Goal: Task Accomplishment & Management: Complete application form

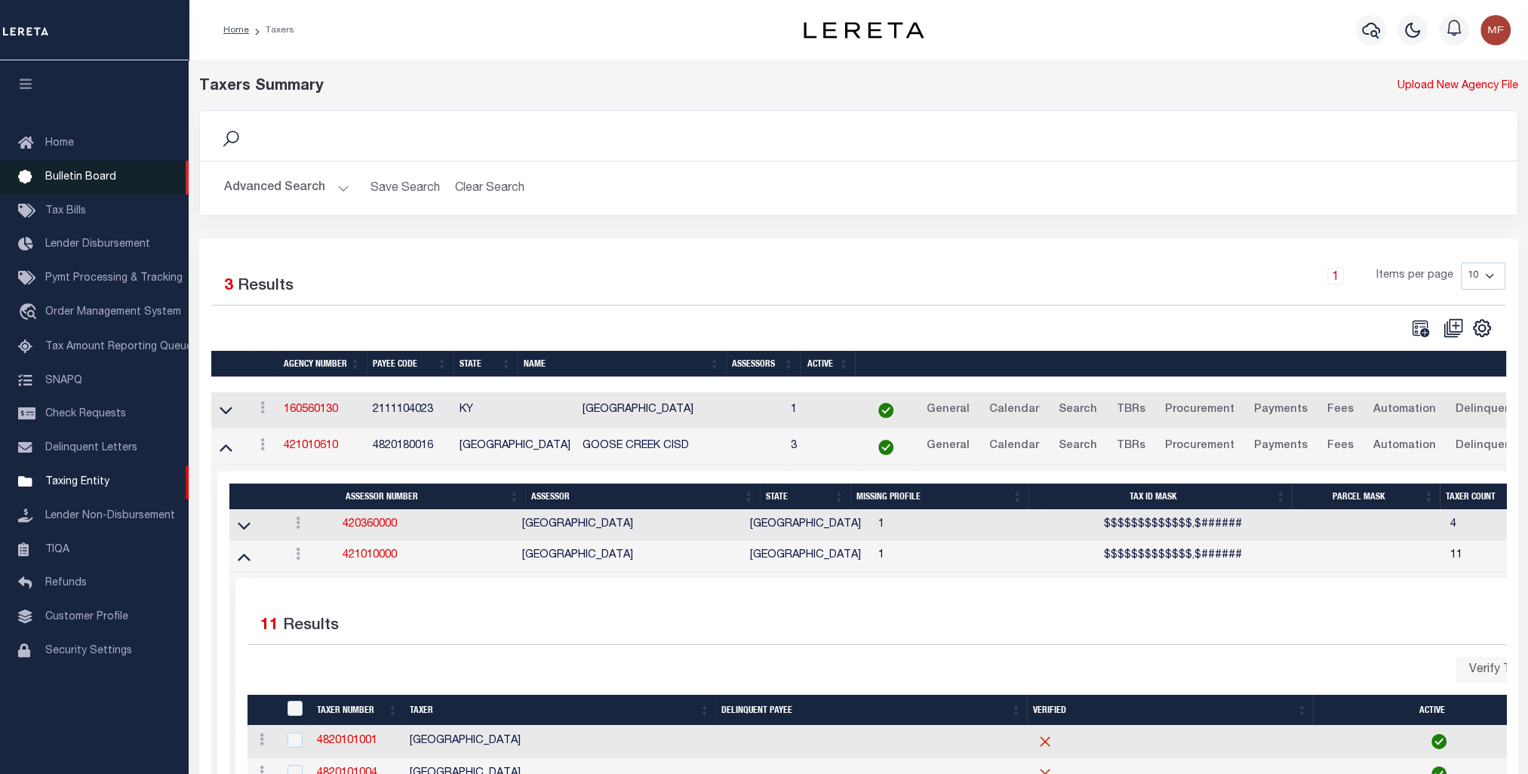
click at [82, 181] on span "Bulletin Board" at bounding box center [80, 177] width 71 height 11
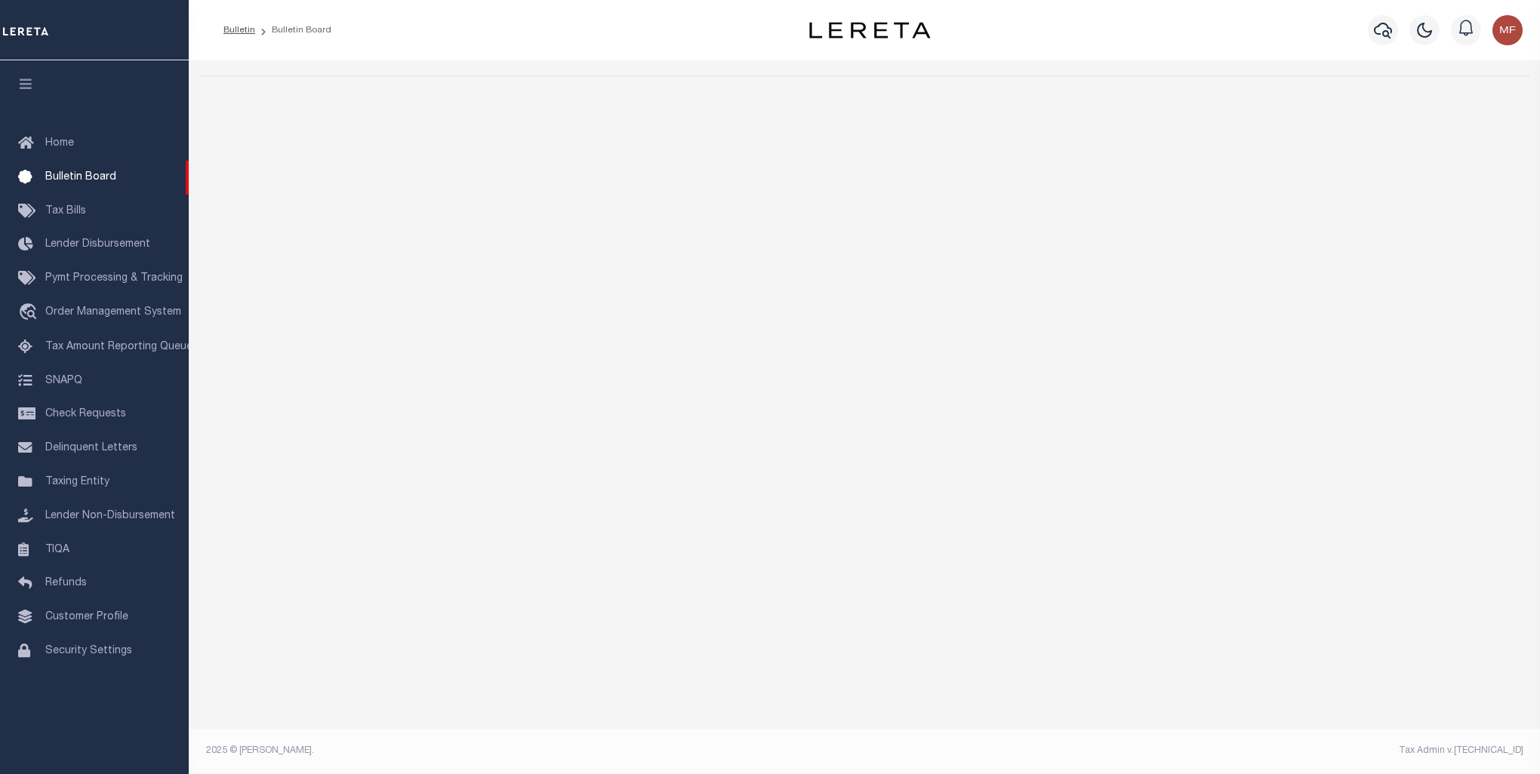
select select "50"
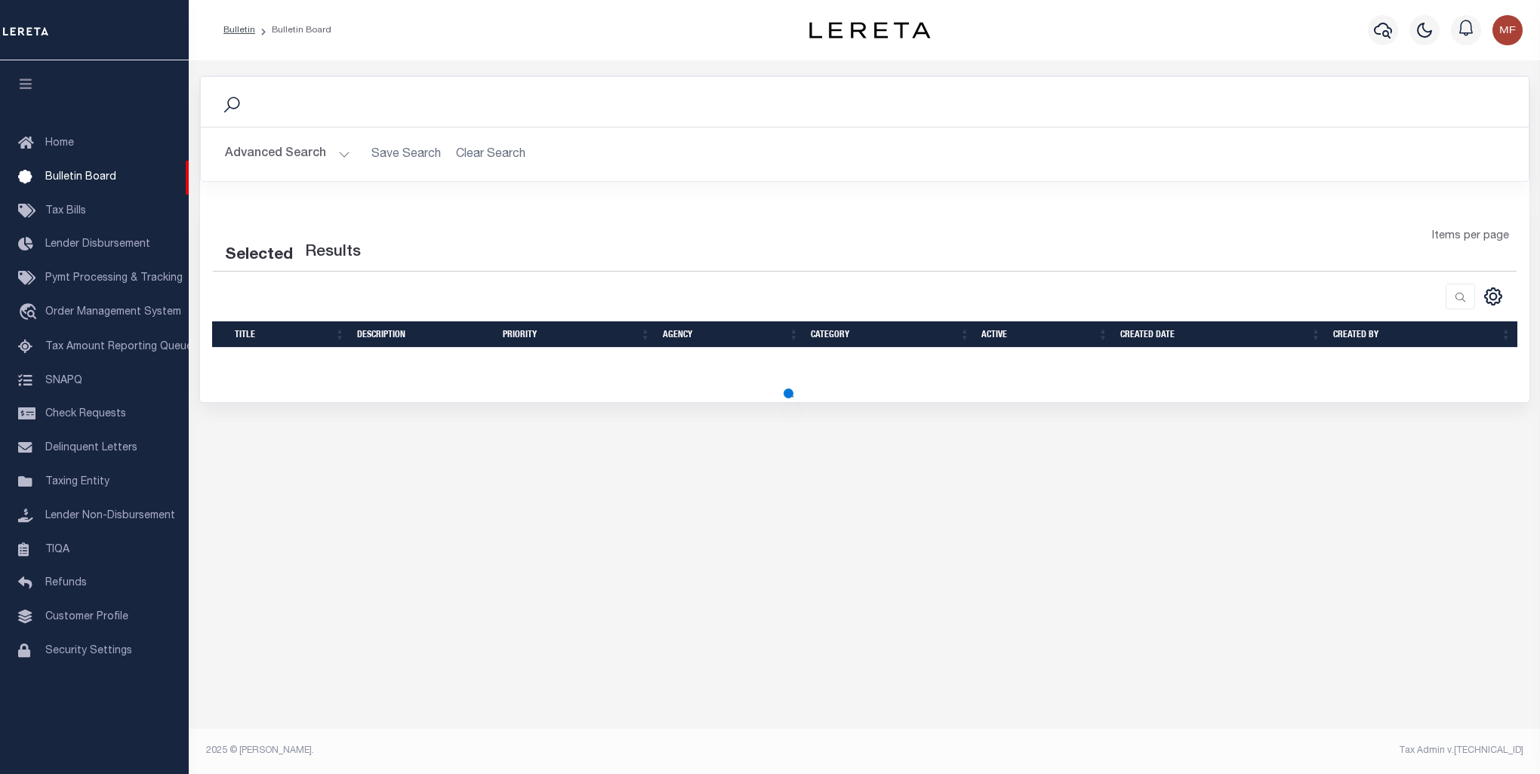
select select "50"
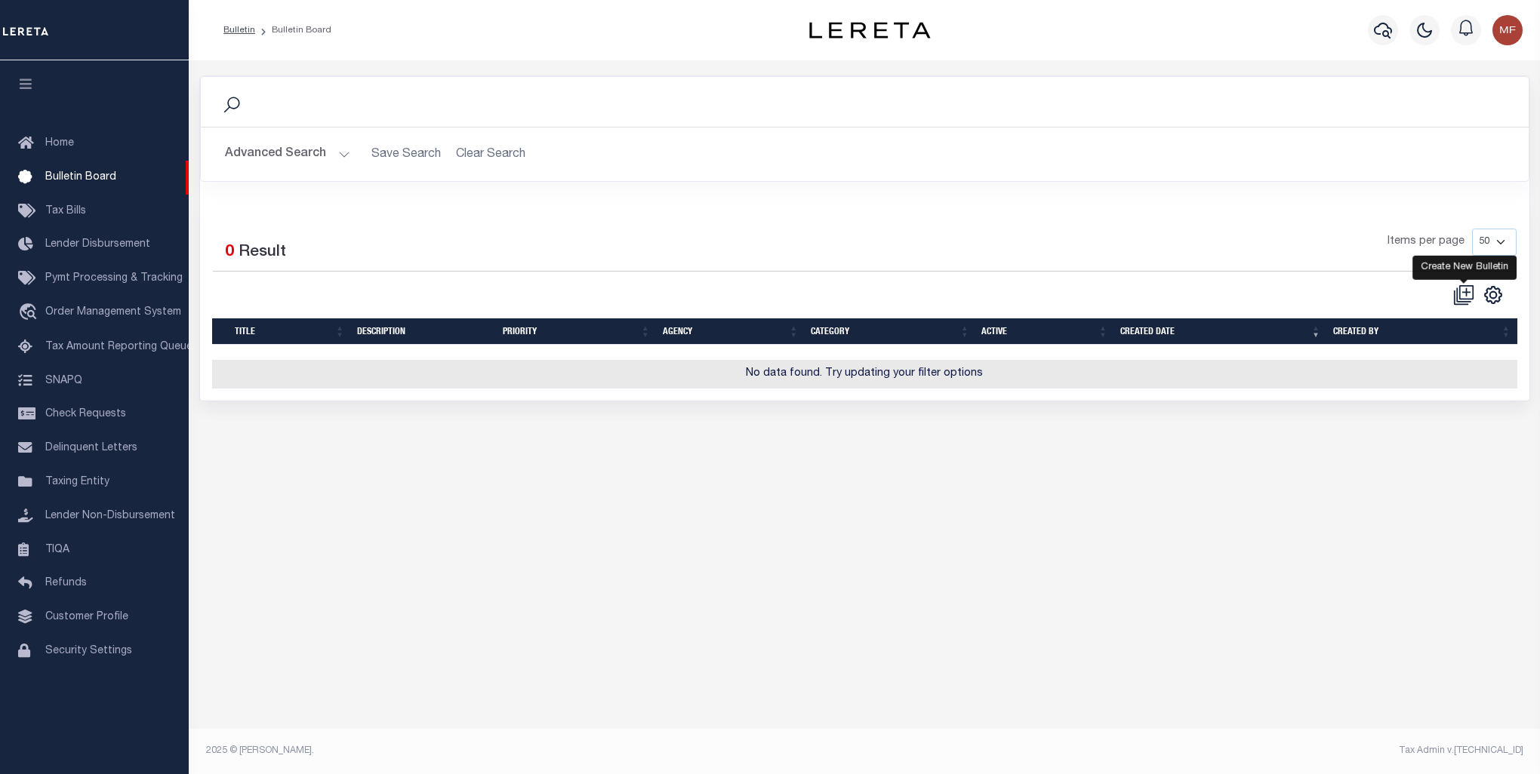
click at [1461, 294] on icon at bounding box center [1463, 295] width 21 height 21
checkbox input "false"
checkbox input "true"
select select
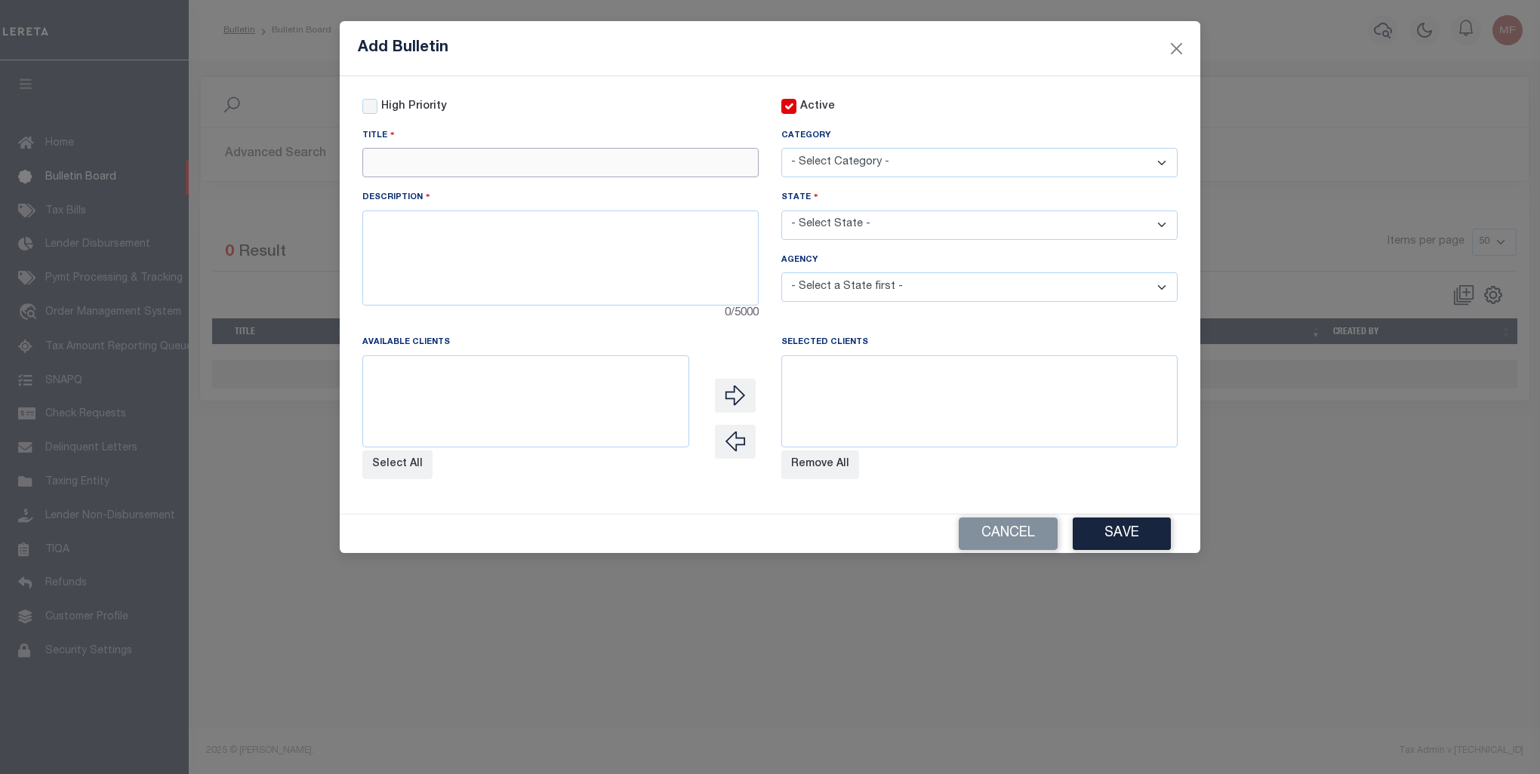
click at [442, 162] on input "text" at bounding box center [560, 162] width 396 height 29
paste input "422172001 STONEWALL CO APPR-DISC CHG"
type input "422172001 STONEWALL CO APPR-DISC CHG"
click at [511, 276] on textarea at bounding box center [560, 258] width 396 height 95
paste textarea "422172001 STONEWALL COUNTY APPRAISAL WILL NOT BE OFFERING A DISCOUNT G OING FOR…"
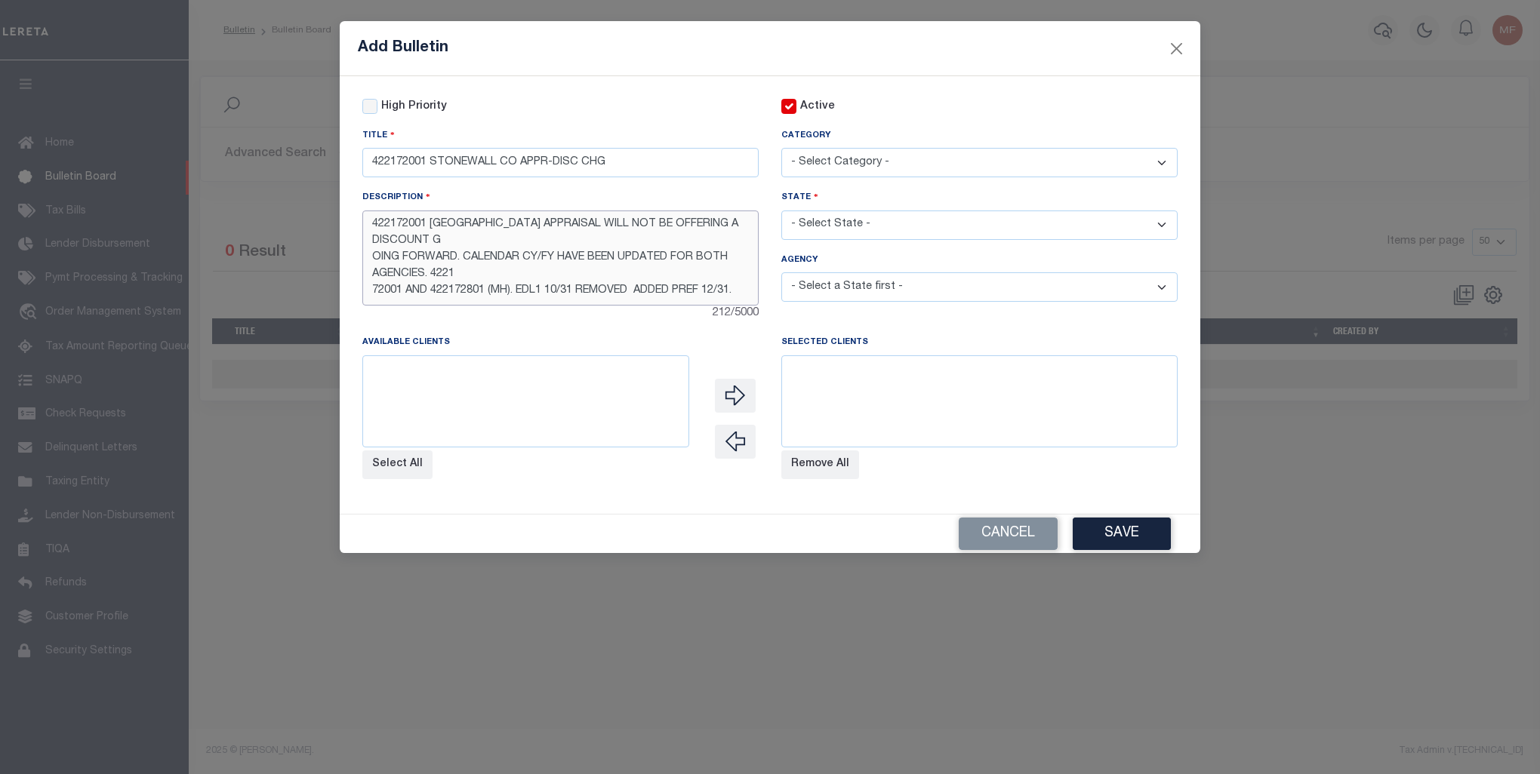
click at [456, 246] on textarea "422172001 STONEWALL COUNTY APPRAISAL WILL NOT BE OFFERING A DISCOUNT G OING FOR…" at bounding box center [560, 258] width 396 height 95
click at [544, 257] on textarea "422172001 STONEWALL COUNTY APPRAISAL WILL NOT BE OFFERING A DISCOUNT GOING FORW…" at bounding box center [560, 258] width 396 height 95
type textarea "422172001 STONEWALL COUNTY APPRAISAL WILL NOT BE OFFERING A DISCOUNT GOING FORW…"
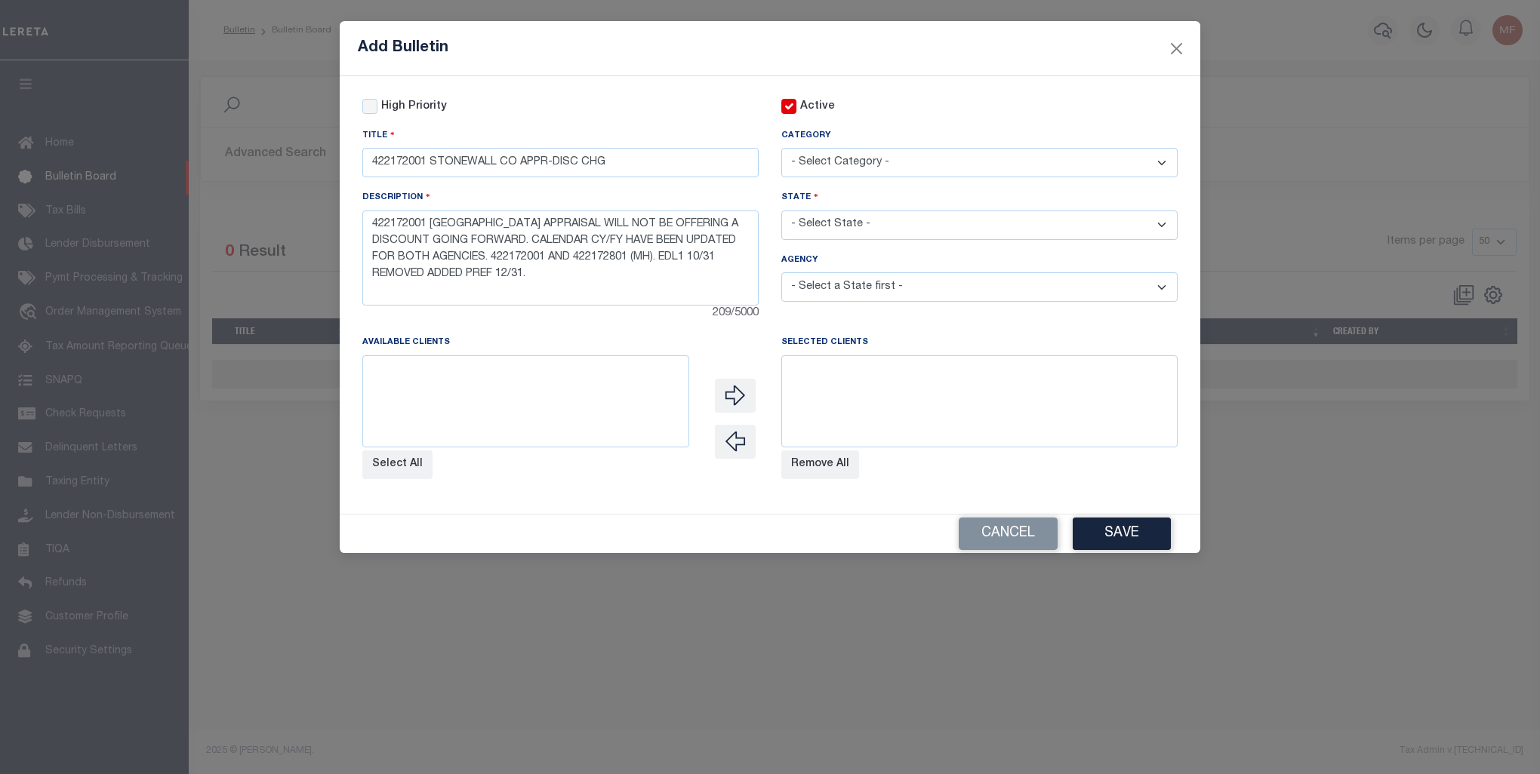
click at [894, 157] on select "- Select Category - AGENCY CONSOLIDATIONS/SPLITS/INACTIVE DELINQUENCY REPORTING…" at bounding box center [979, 162] width 396 height 29
select select "20"
click at [781, 149] on select "- Select Category - AGENCY CONSOLIDATIONS/SPLITS/INACTIVE DELINQUENCY REPORTING…" at bounding box center [979, 162] width 396 height 29
click at [859, 225] on select "- Select State - AK AL AR AZ CA CO CT DC DE FL GA GU HI IA ID IL IN KS KY LA MA…" at bounding box center [979, 225] width 396 height 29
select select "[GEOGRAPHIC_DATA]"
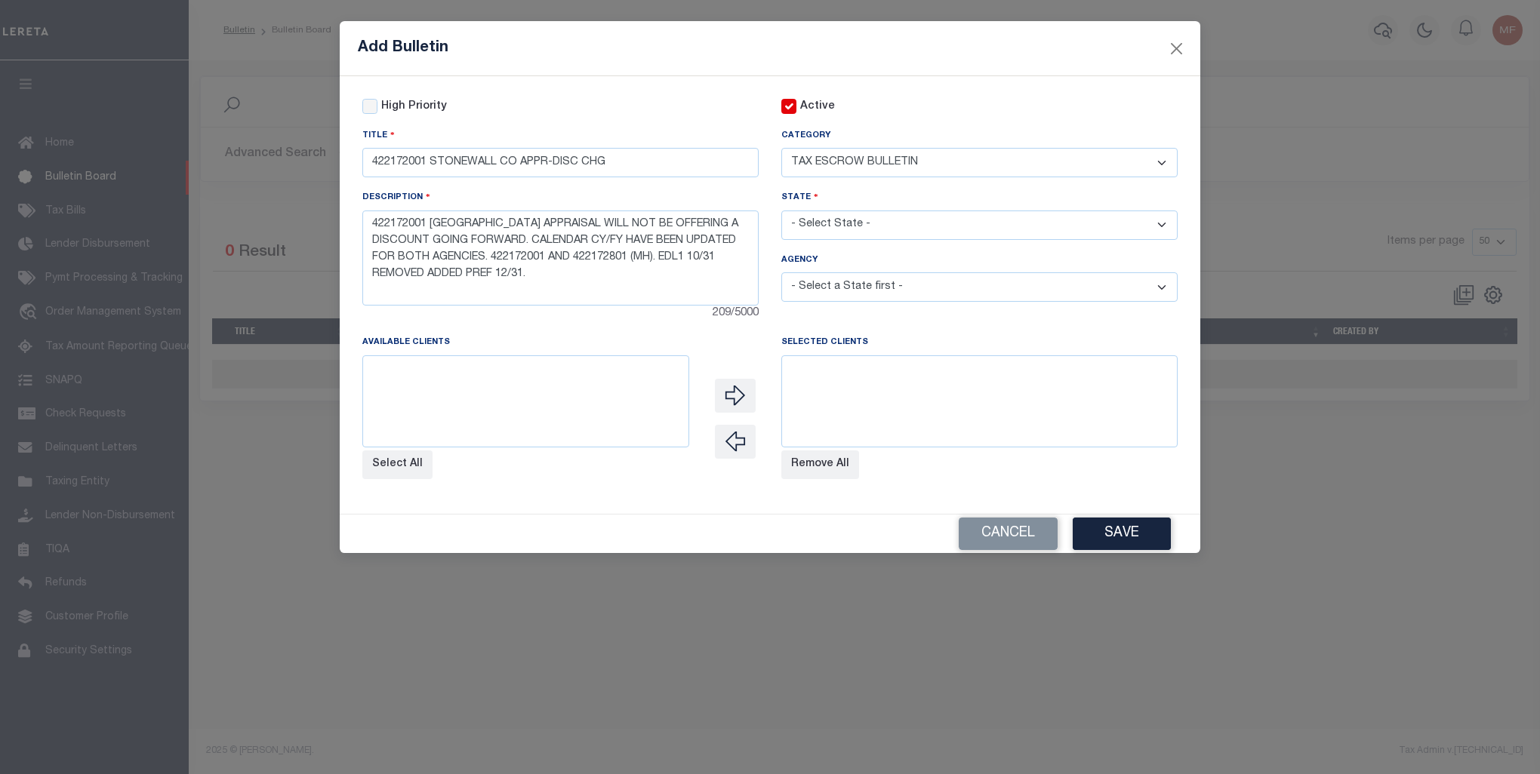
click at [781, 212] on select "- Select State - AK AL AR AZ CA CO CT DC DE FL GA GU HI IA ID IL IN KS KY LA MA…" at bounding box center [979, 225] width 396 height 29
select select
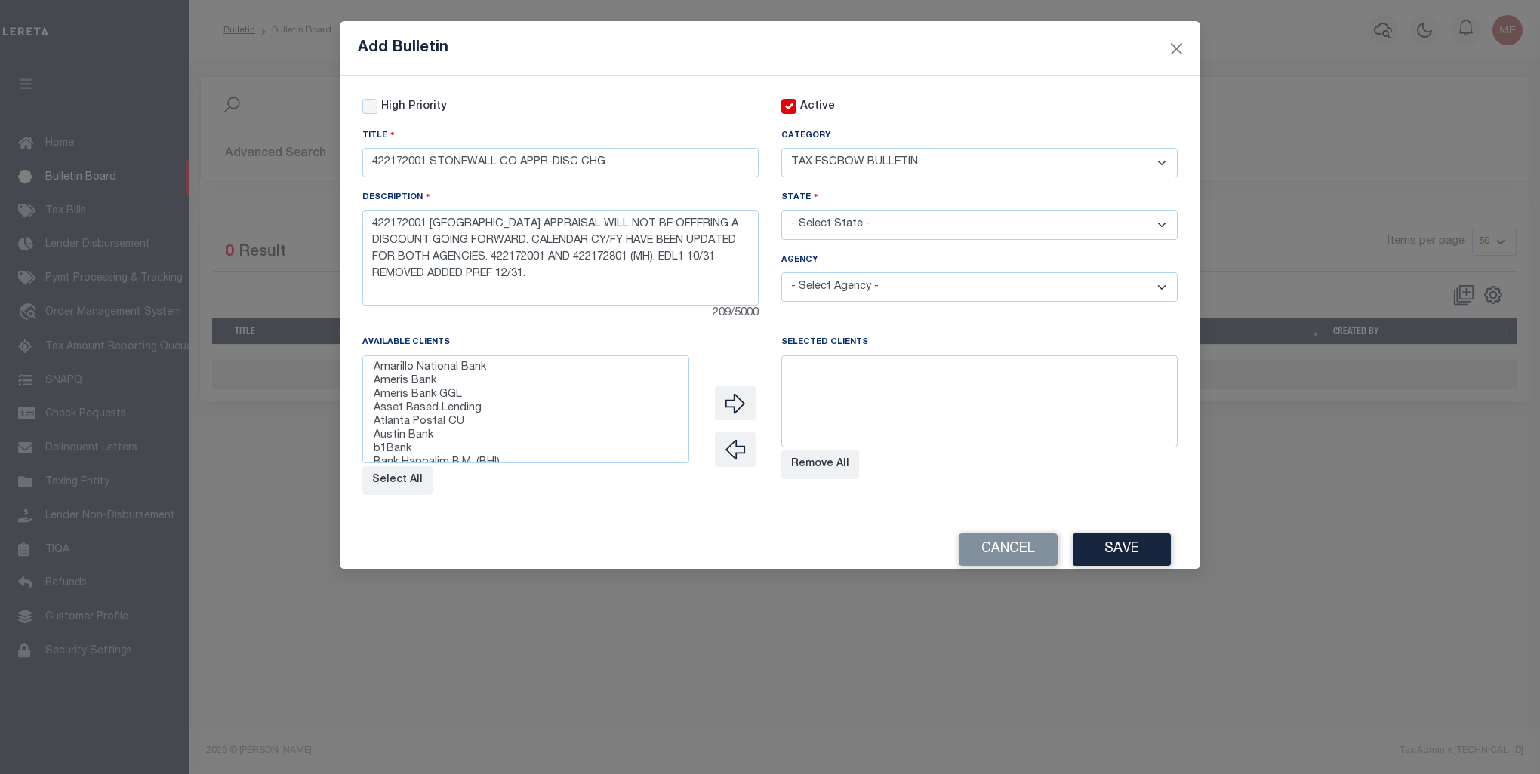
click at [867, 281] on select "- Select Agency - ADAMS GARDEN IRR DIST #19 ADDICKS UD AIRPORT ROAD MUD ALAMO C…" at bounding box center [979, 286] width 396 height 29
select select "4843380000"
click at [781, 275] on select "- Select Agency - ADAMS GARDEN IRR DIST #19 ADDICKS UD AIRPORT ROAD MUD ALAMO C…" at bounding box center [979, 286] width 396 height 29
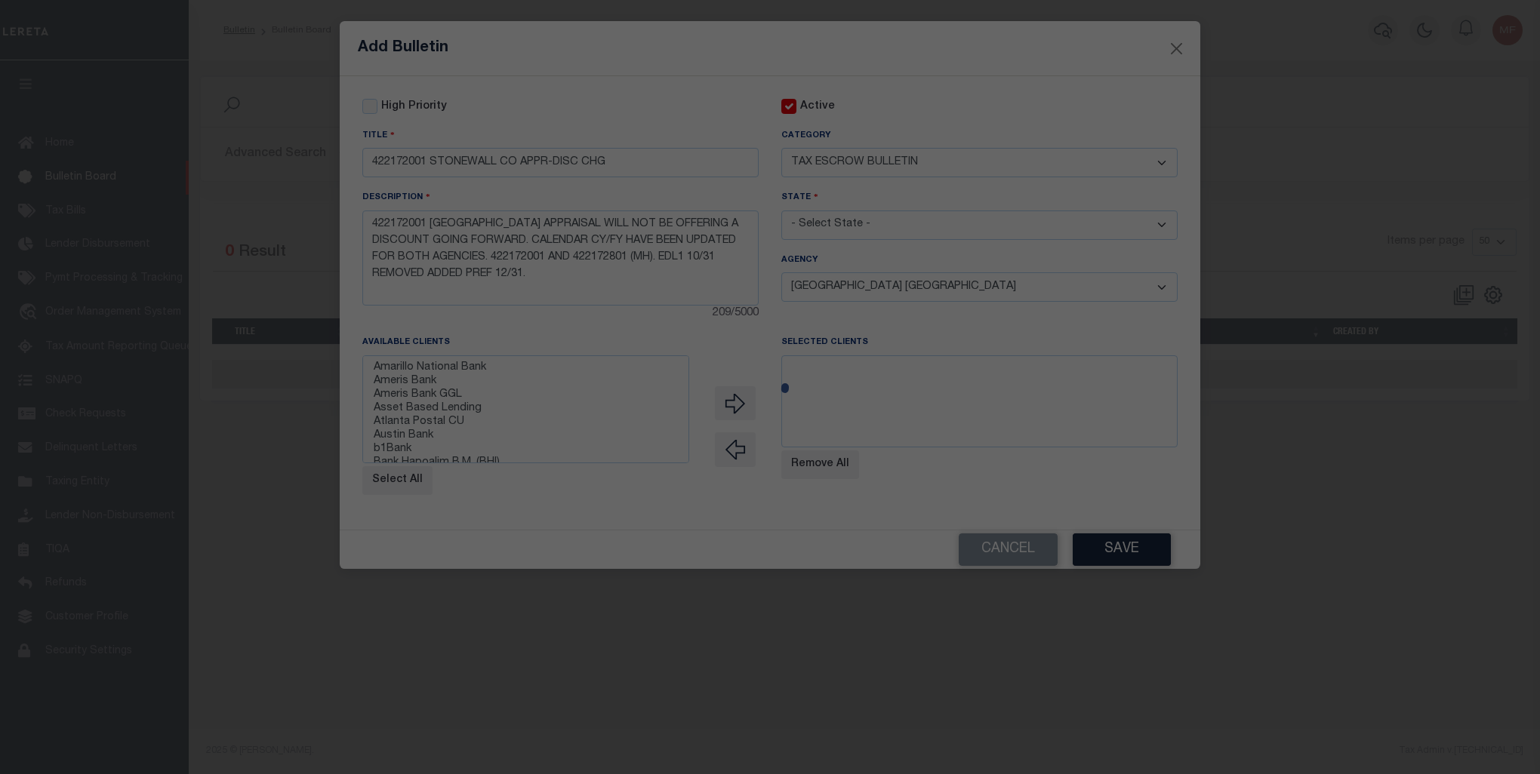
select select
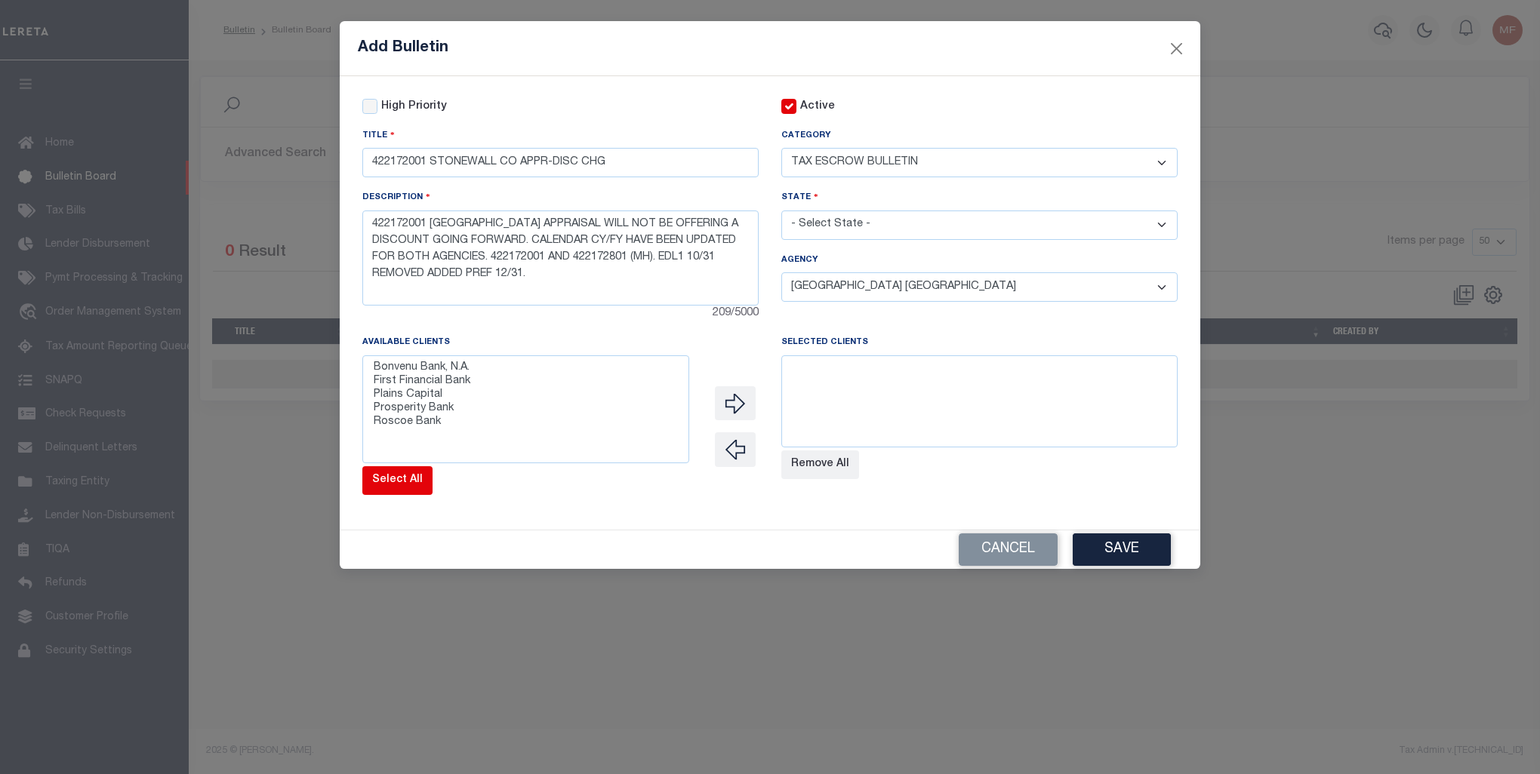
click at [389, 493] on button "Select All" at bounding box center [397, 480] width 70 height 29
select select
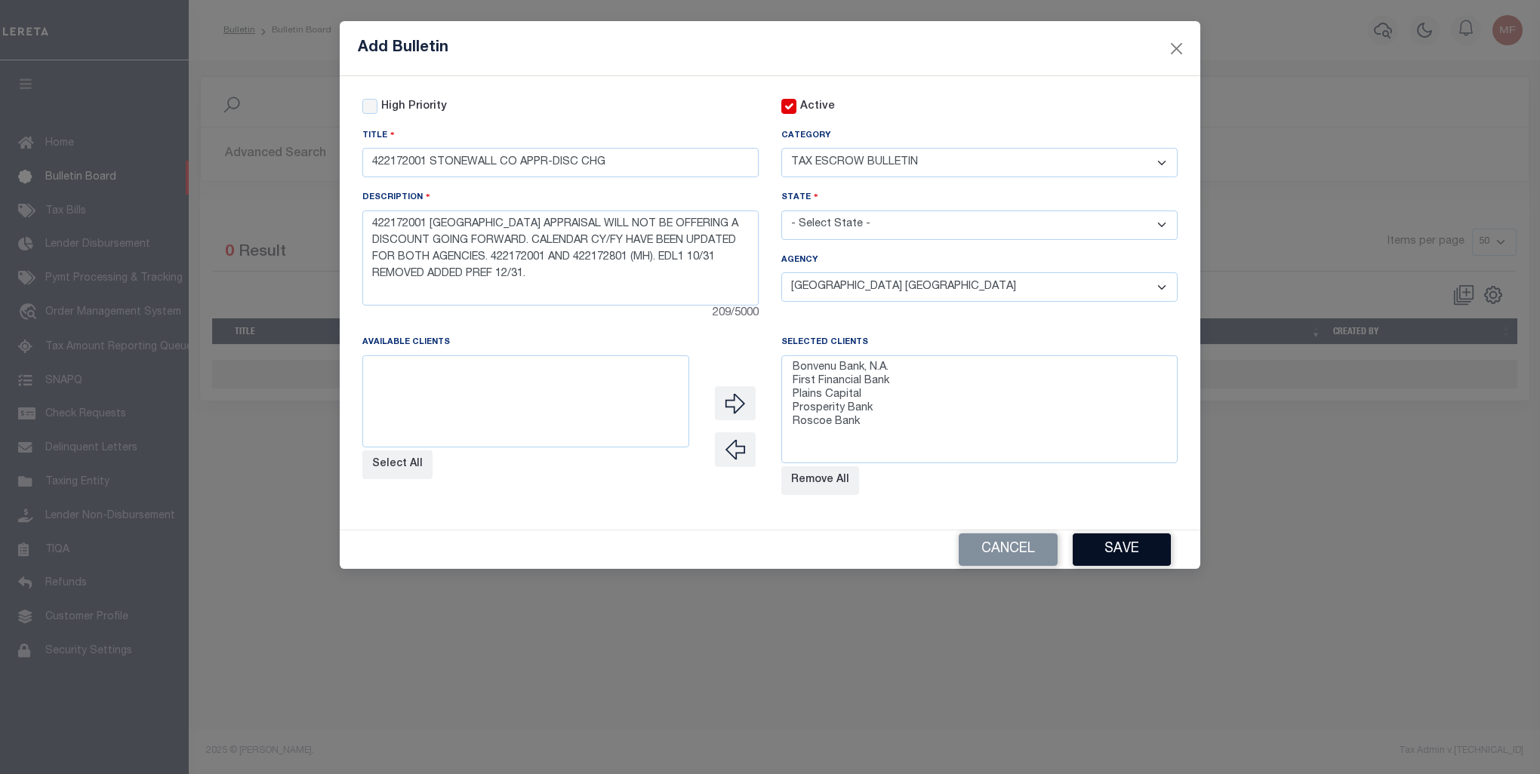
click at [1123, 551] on button "Save" at bounding box center [1122, 550] width 98 height 32
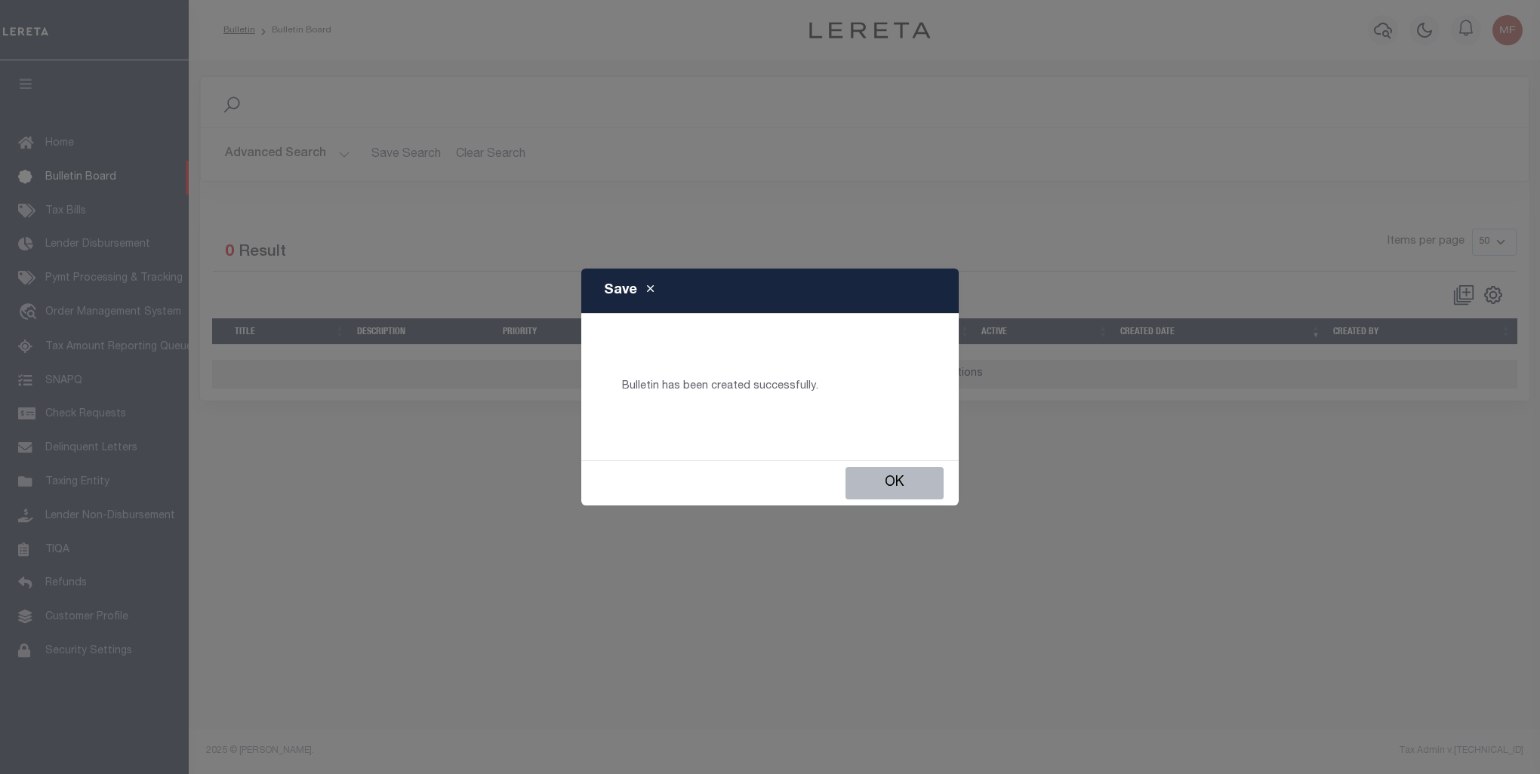
click at [909, 484] on button "Ok" at bounding box center [894, 483] width 98 height 32
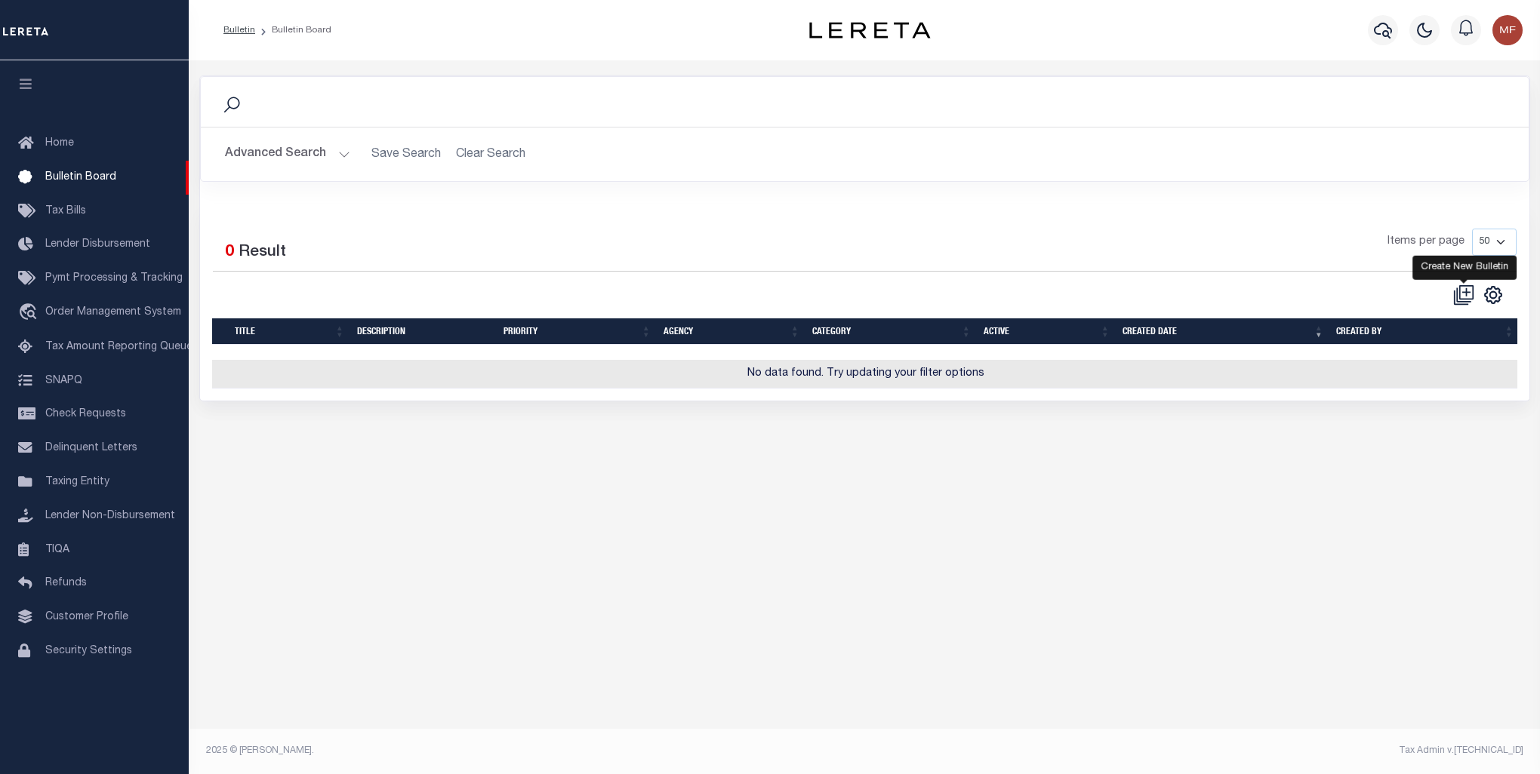
click at [1464, 297] on icon at bounding box center [1463, 295] width 21 height 21
checkbox input "false"
checkbox input "true"
select select
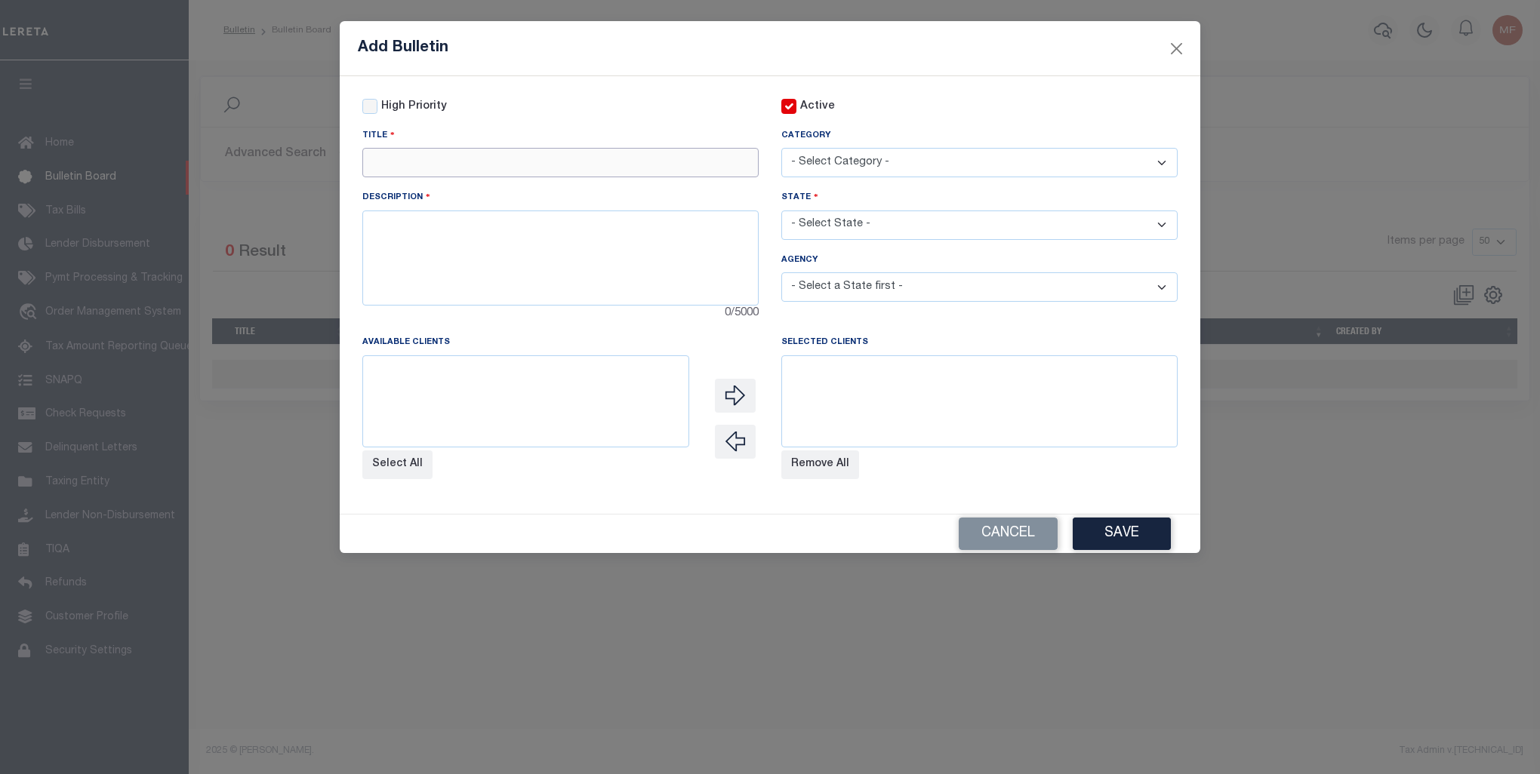
click at [437, 168] on input "text" at bounding box center [560, 162] width 396 height 29
paste input "422290000 TYLER CO/MH ELD CHANGE"
type input "422290000 TYLER CO/MH ELD CHANGE"
click at [441, 243] on textarea at bounding box center [560, 258] width 396 height 95
paste textarea "422290000 TYLER COUNTY AND 422298801 TYLER COUNTY MOBIL HOMES ELD 10/3 1 HAS BE…"
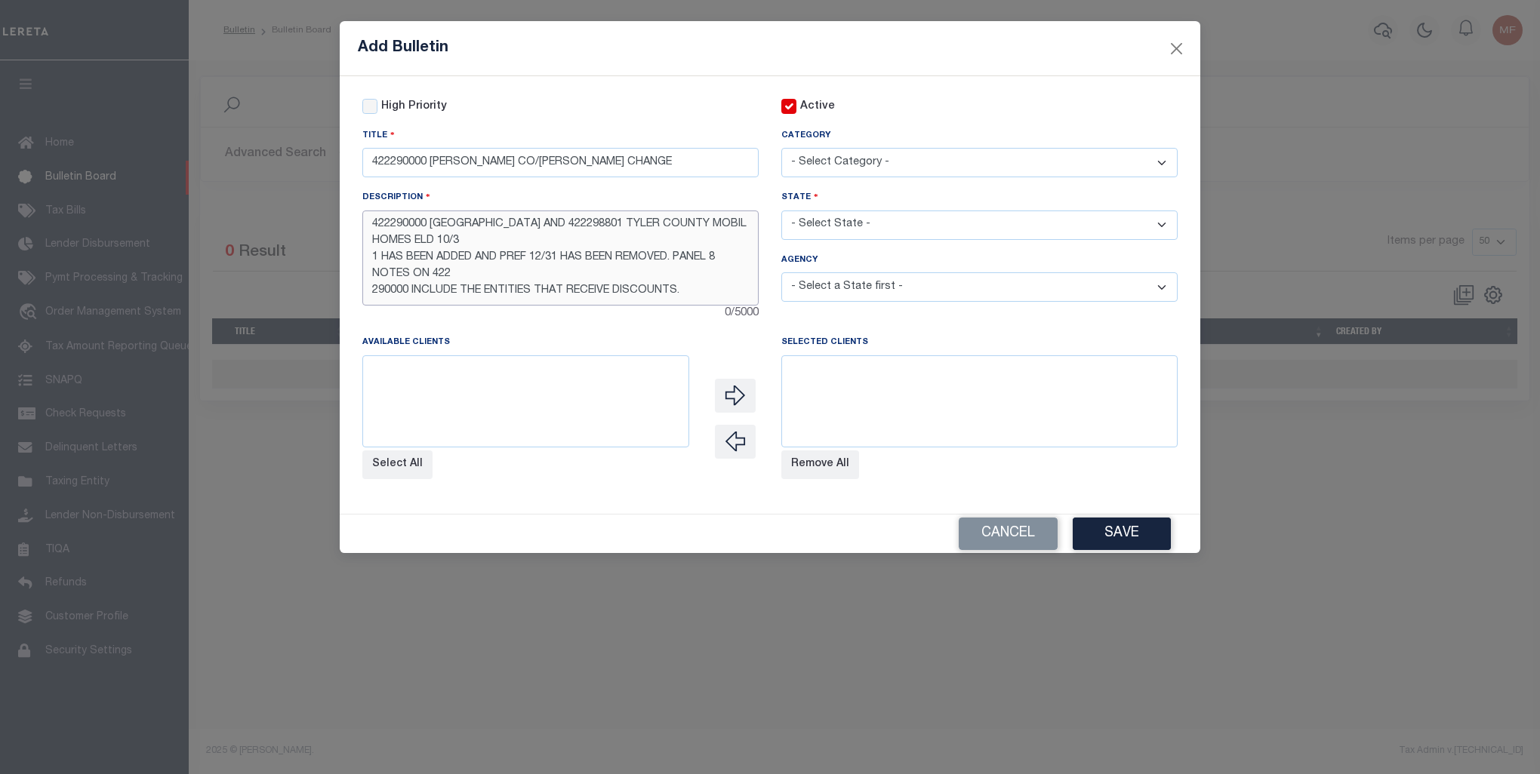
click at [442, 243] on textarea "422290000 TYLER COUNTY AND 422298801 TYLER COUNTY MOBIL HOMES ELD 10/3 1 HAS BE…" at bounding box center [560, 258] width 396 height 95
click at [500, 243] on textarea "422290000 TYLER COUNTY AND 422298801 TYLER COUNTY MOBIL HOMES ELD 10/3 1 HAS BE…" at bounding box center [560, 258] width 396 height 95
click at [586, 257] on textarea "422290000 TYLER COUNTY AND 422298801 TYLER COUNTY MOBIL HOMES ELD 10/31 HAS BEE…" at bounding box center [560, 258] width 396 height 95
type textarea "422290000 TYLER COUNTY AND 422298801 TYLER COUNTY MOBIL HOMES ELD 10/31 HAS BEE…"
click at [930, 157] on select "- Select Category - AGENCY CONSOLIDATIONS/SPLITS/INACTIVE DELINQUENCY REPORTING…" at bounding box center [979, 162] width 396 height 29
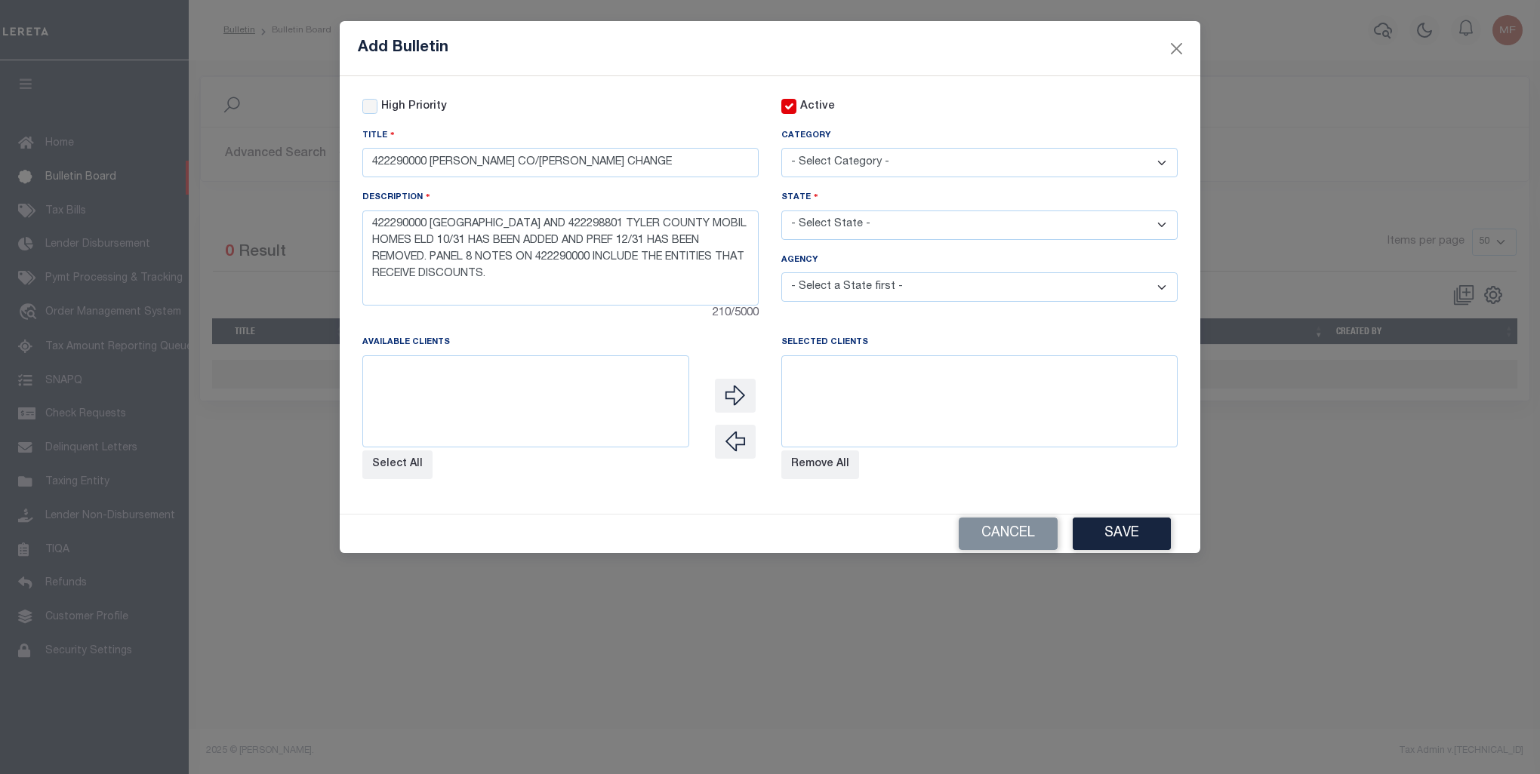
select select "20"
click at [781, 149] on select "- Select Category - AGENCY CONSOLIDATIONS/SPLITS/INACTIVE DELINQUENCY REPORTING…" at bounding box center [979, 162] width 396 height 29
click at [900, 223] on select "- Select State - AK AL AR AZ CA CO CT DC DE FL GA GU HI IA ID IL IN KS KY LA MA…" at bounding box center [979, 225] width 396 height 29
select select "[GEOGRAPHIC_DATA]"
select select
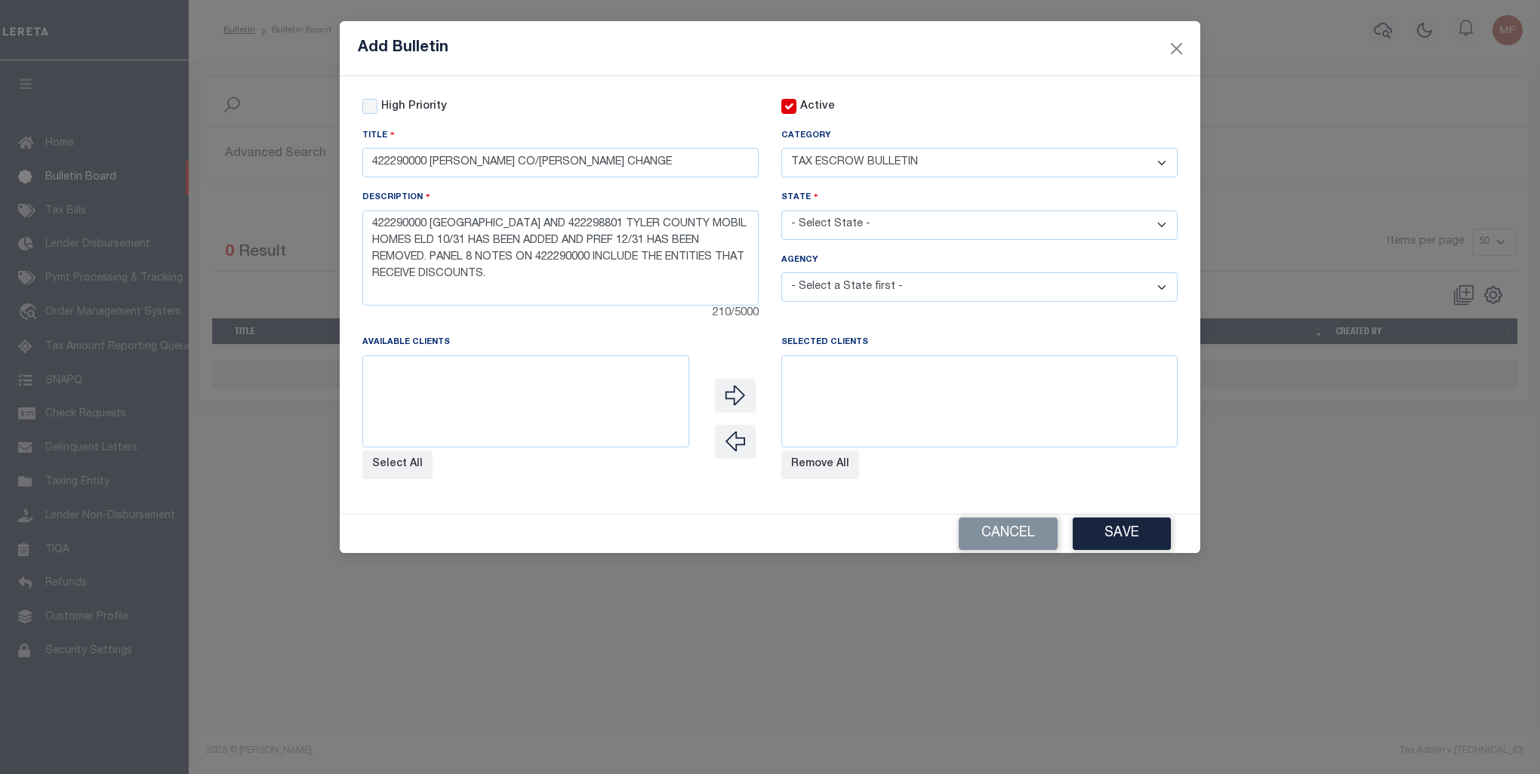
select select
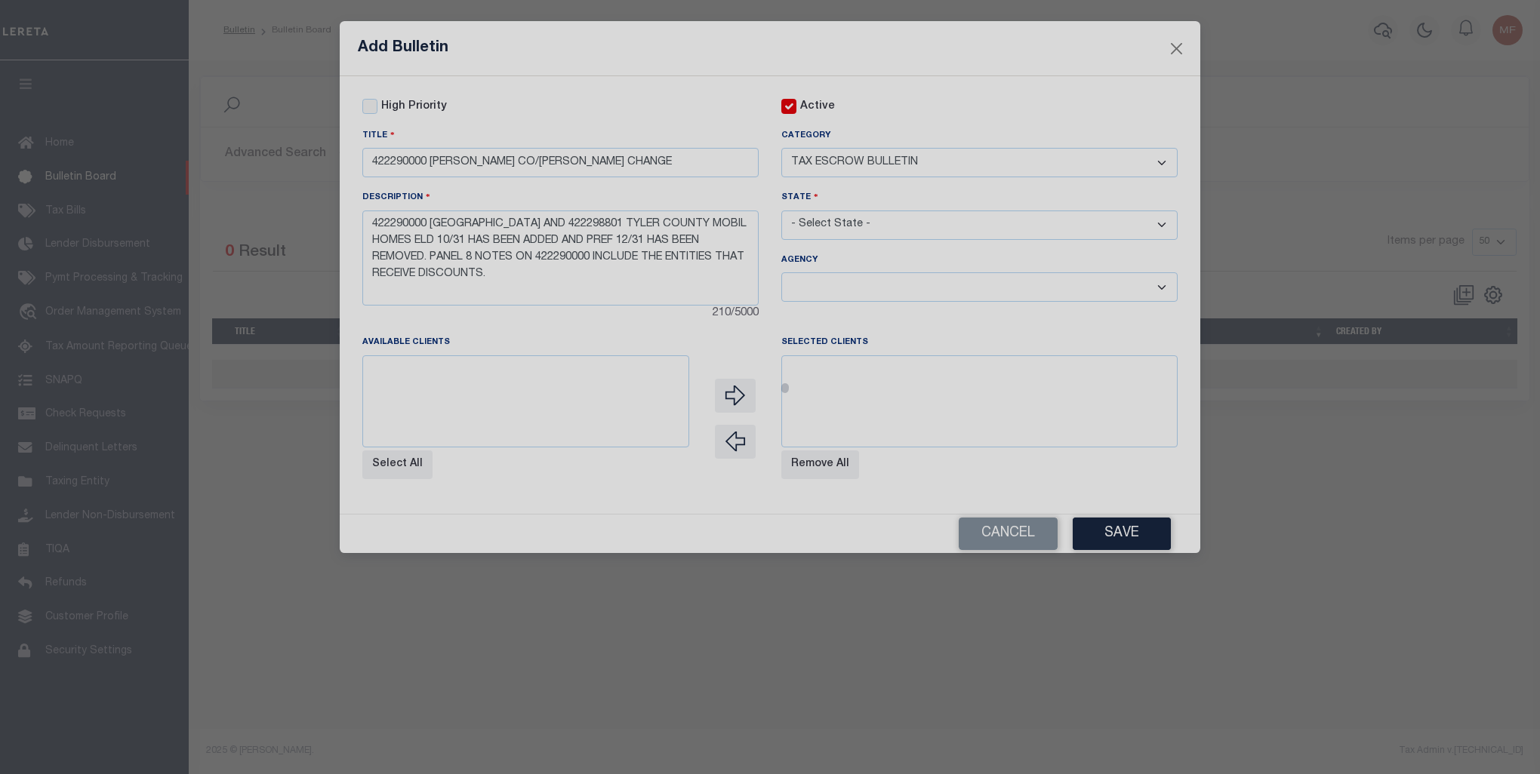
click at [811, 230] on div "Add Bulletin High Priority Active Title Category" at bounding box center [770, 387] width 1540 height 774
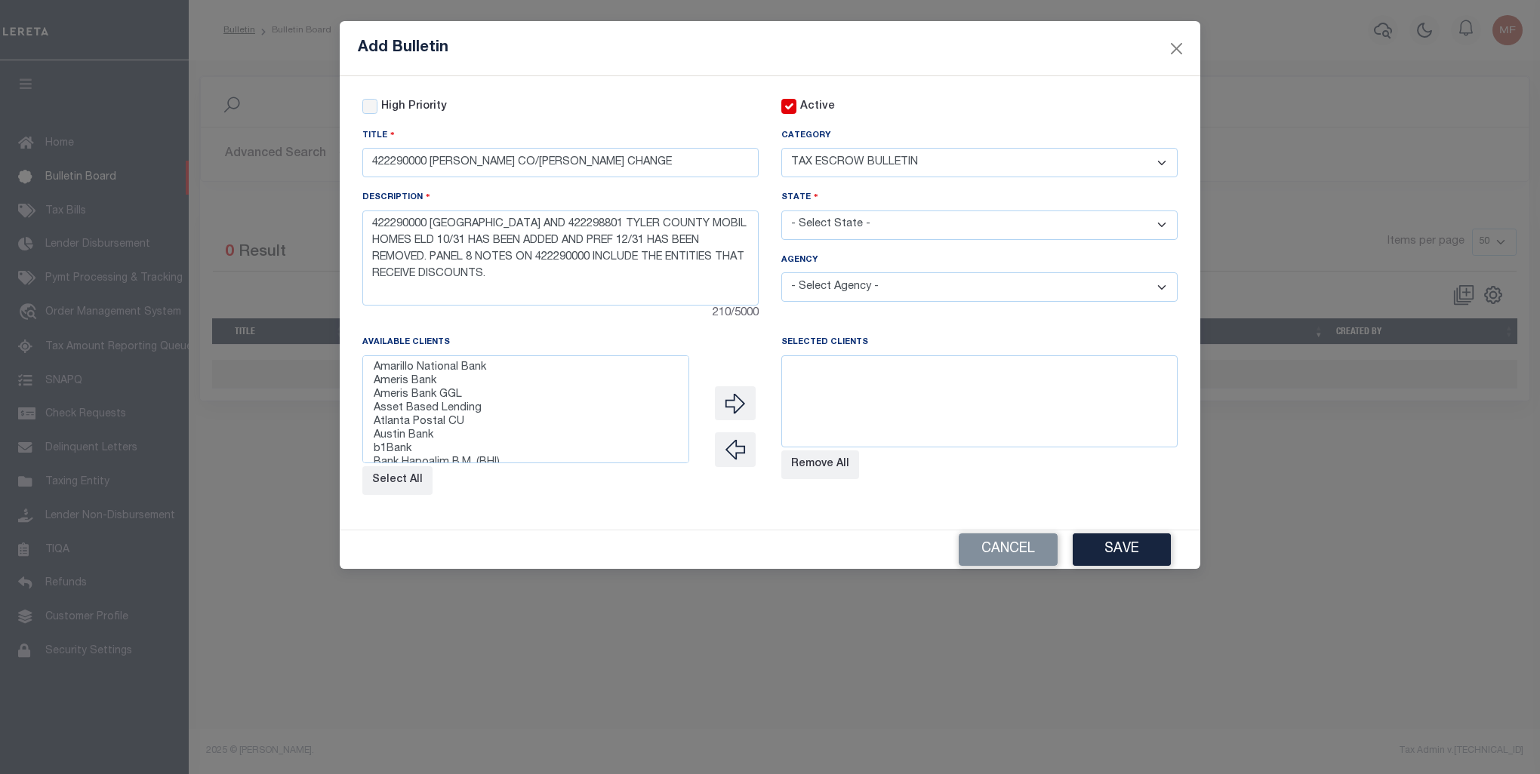
click at [907, 291] on select "- Select Agency - ADAMS GARDEN IRR DIST #19 ADDICKS UD AIRPORT ROAD MUD ALAMO C…" at bounding box center [979, 286] width 396 height 29
select select "4845700000"
click at [781, 275] on select "- Select Agency - ADAMS GARDEN IRR DIST #19 ADDICKS UD AIRPORT ROAD MUD ALAMO C…" at bounding box center [979, 286] width 396 height 29
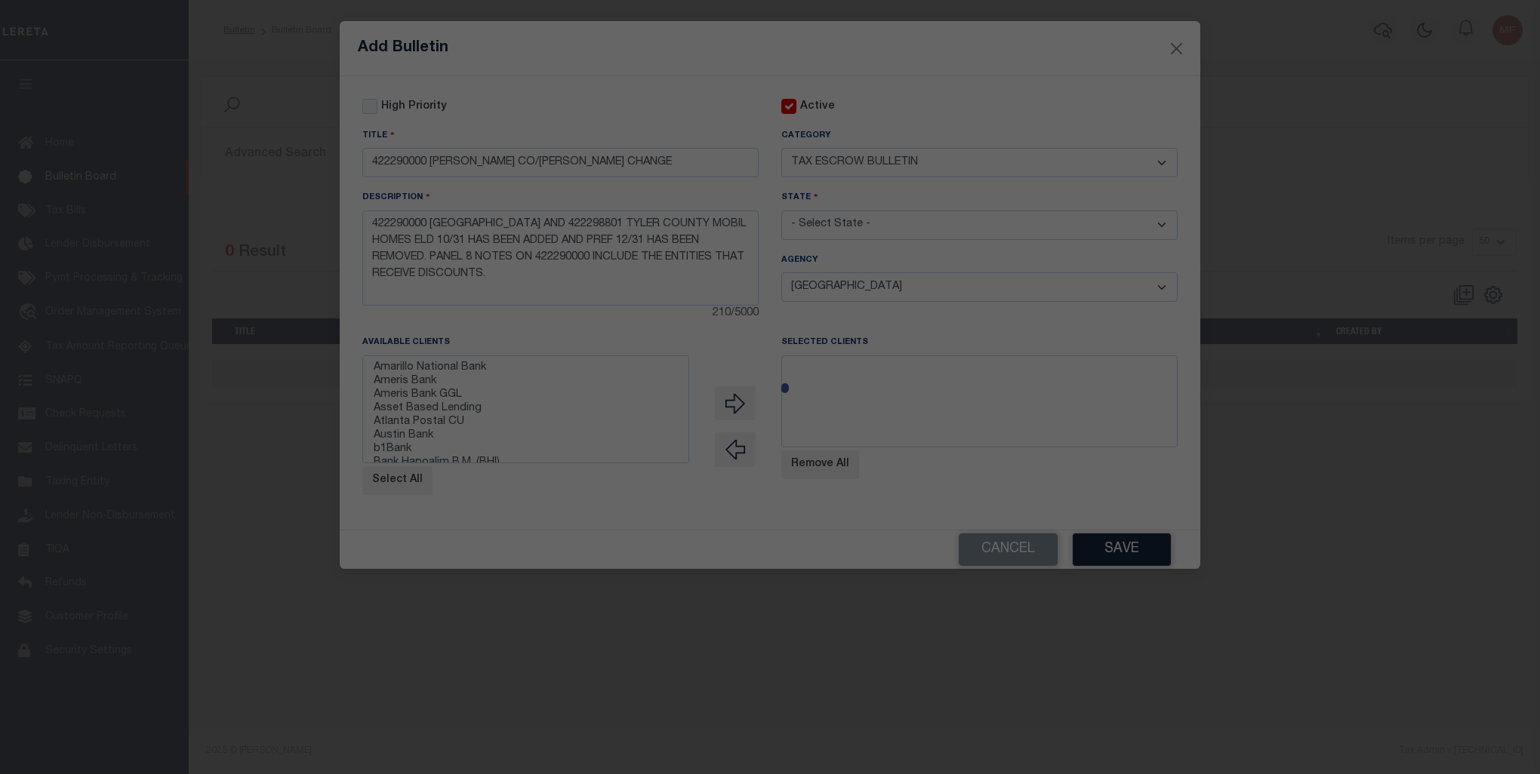
select select
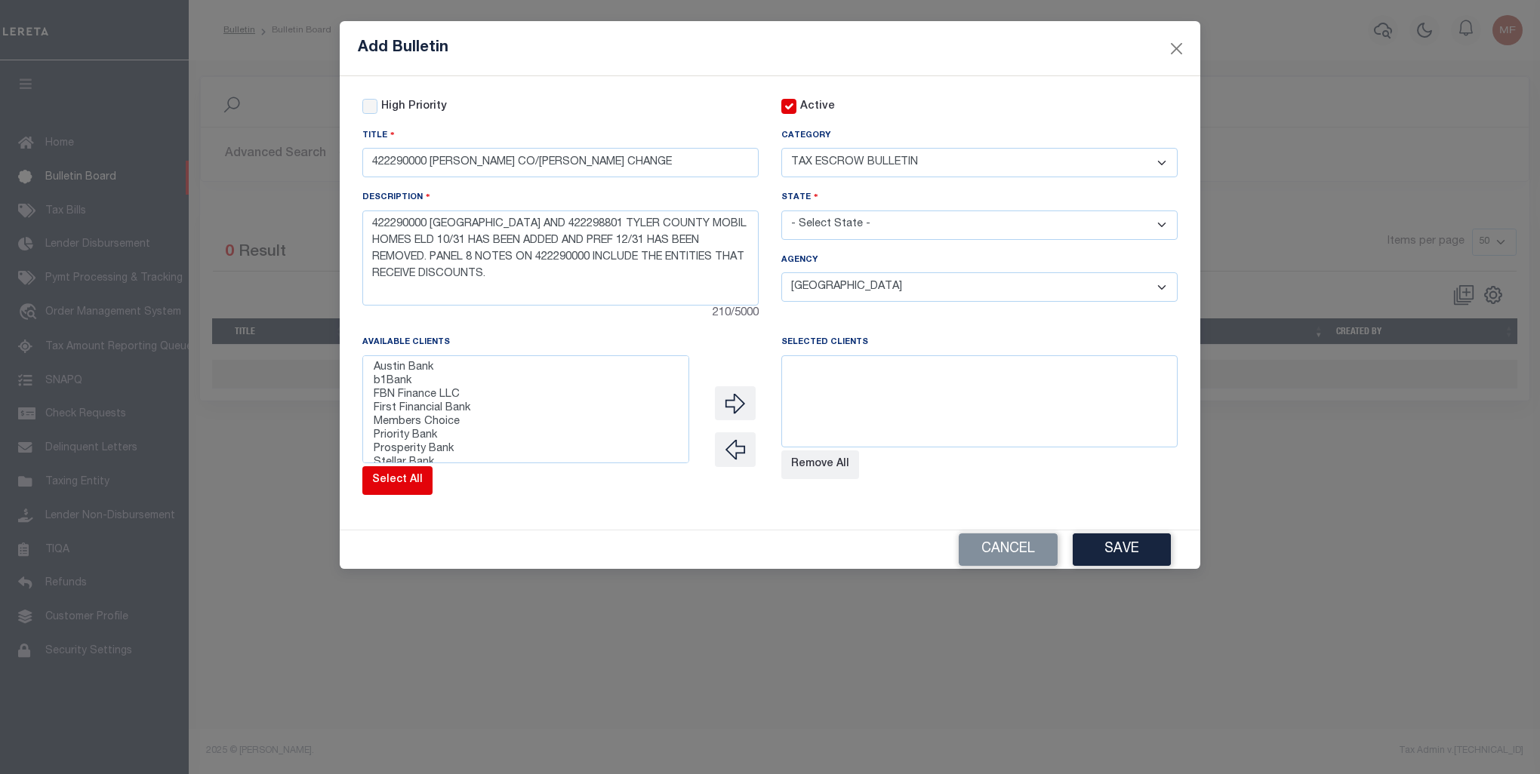
click at [423, 492] on button "Select All" at bounding box center [397, 480] width 70 height 29
select select
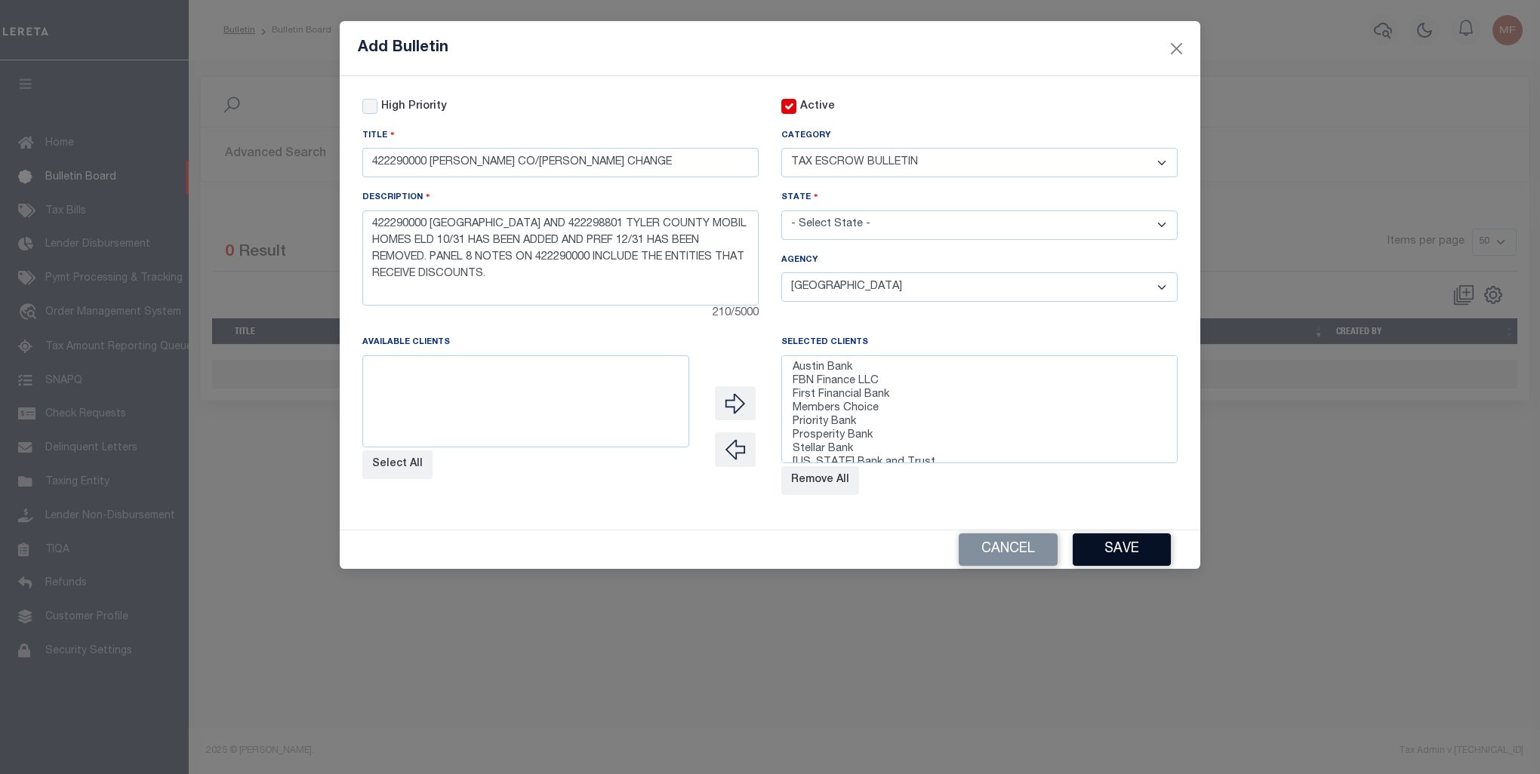
click at [1120, 549] on button "Save" at bounding box center [1122, 550] width 98 height 32
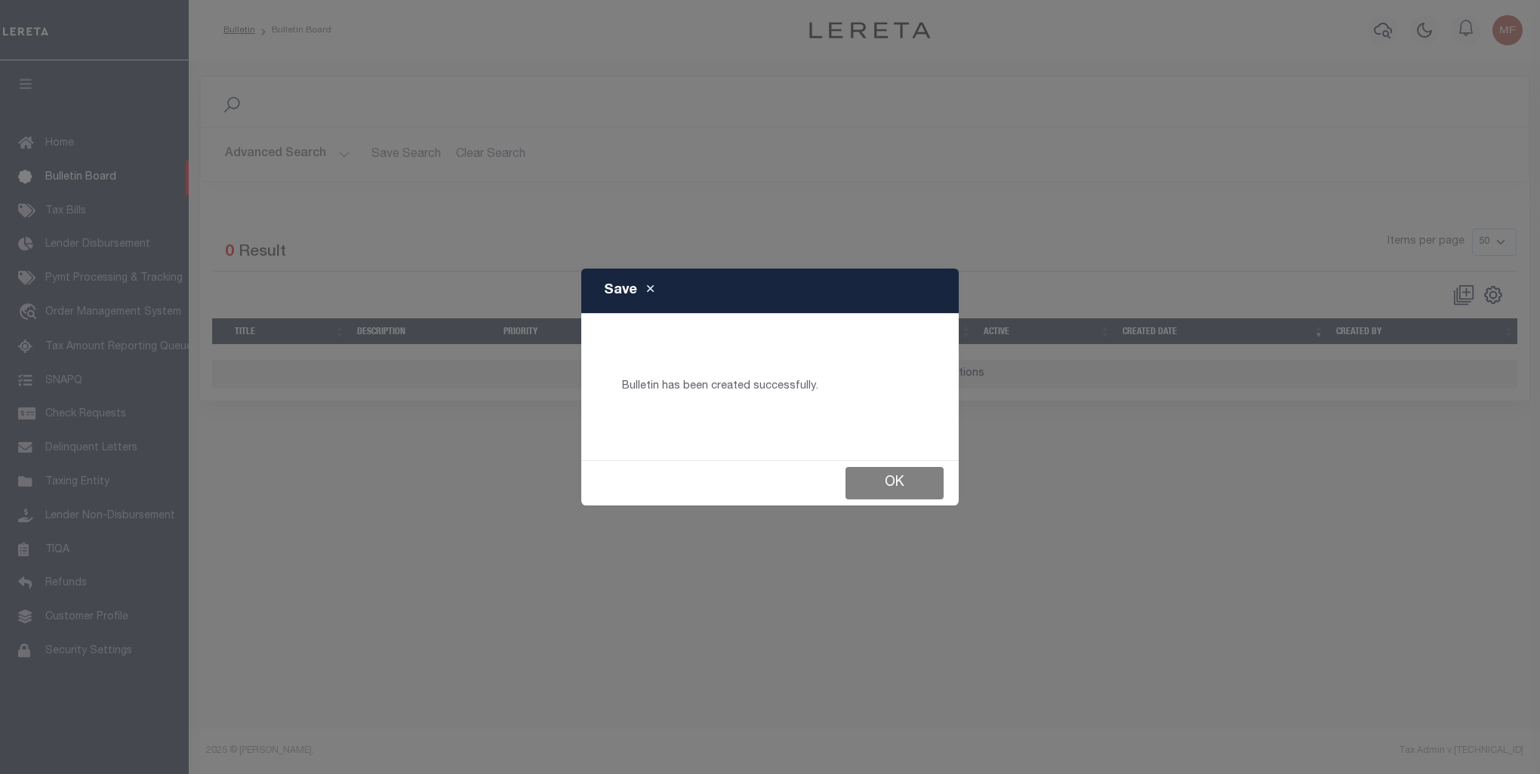
click at [921, 481] on button "Ok" at bounding box center [894, 483] width 98 height 32
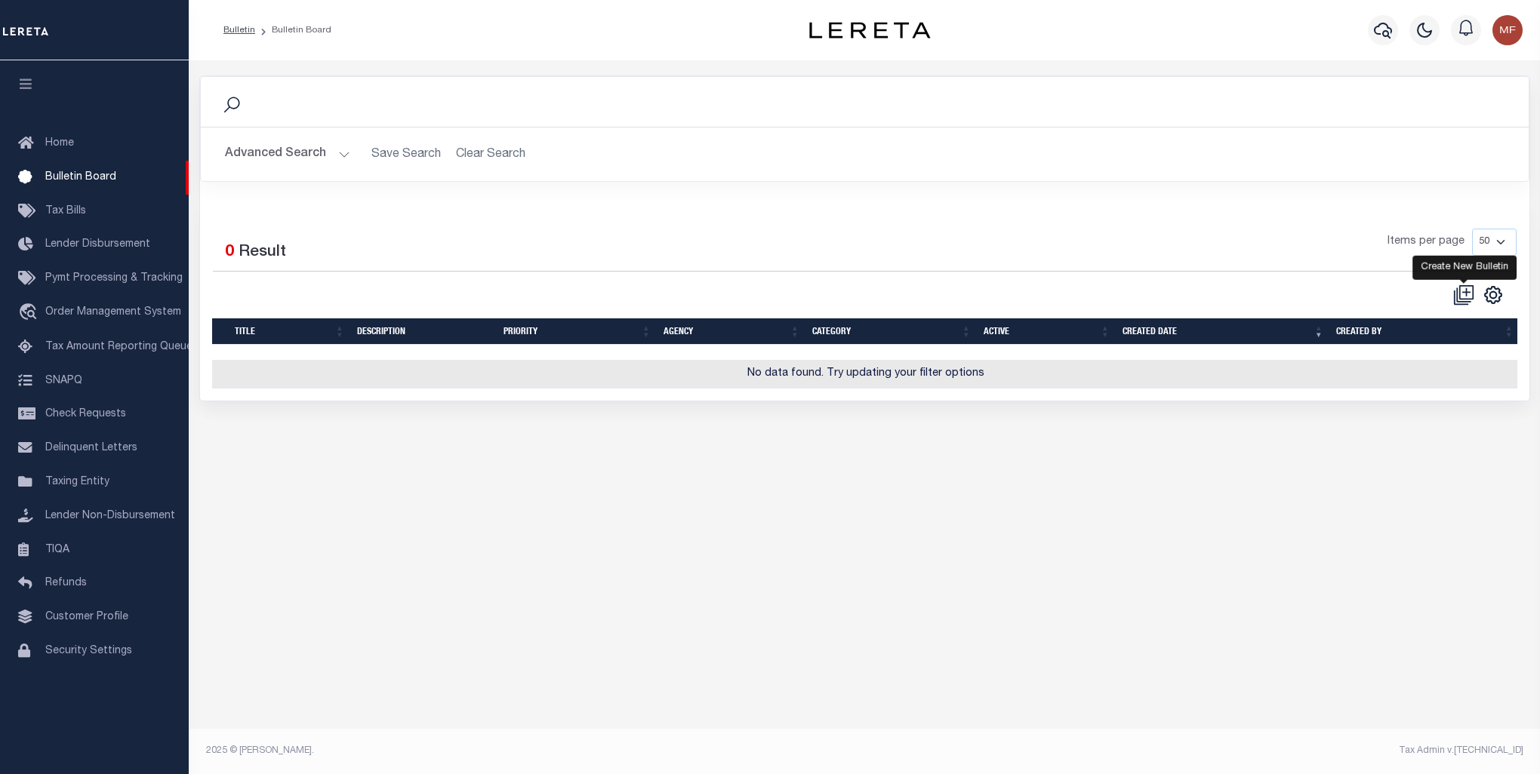
click at [1463, 293] on icon at bounding box center [1463, 295] width 21 height 21
checkbox input "false"
checkbox input "true"
select select
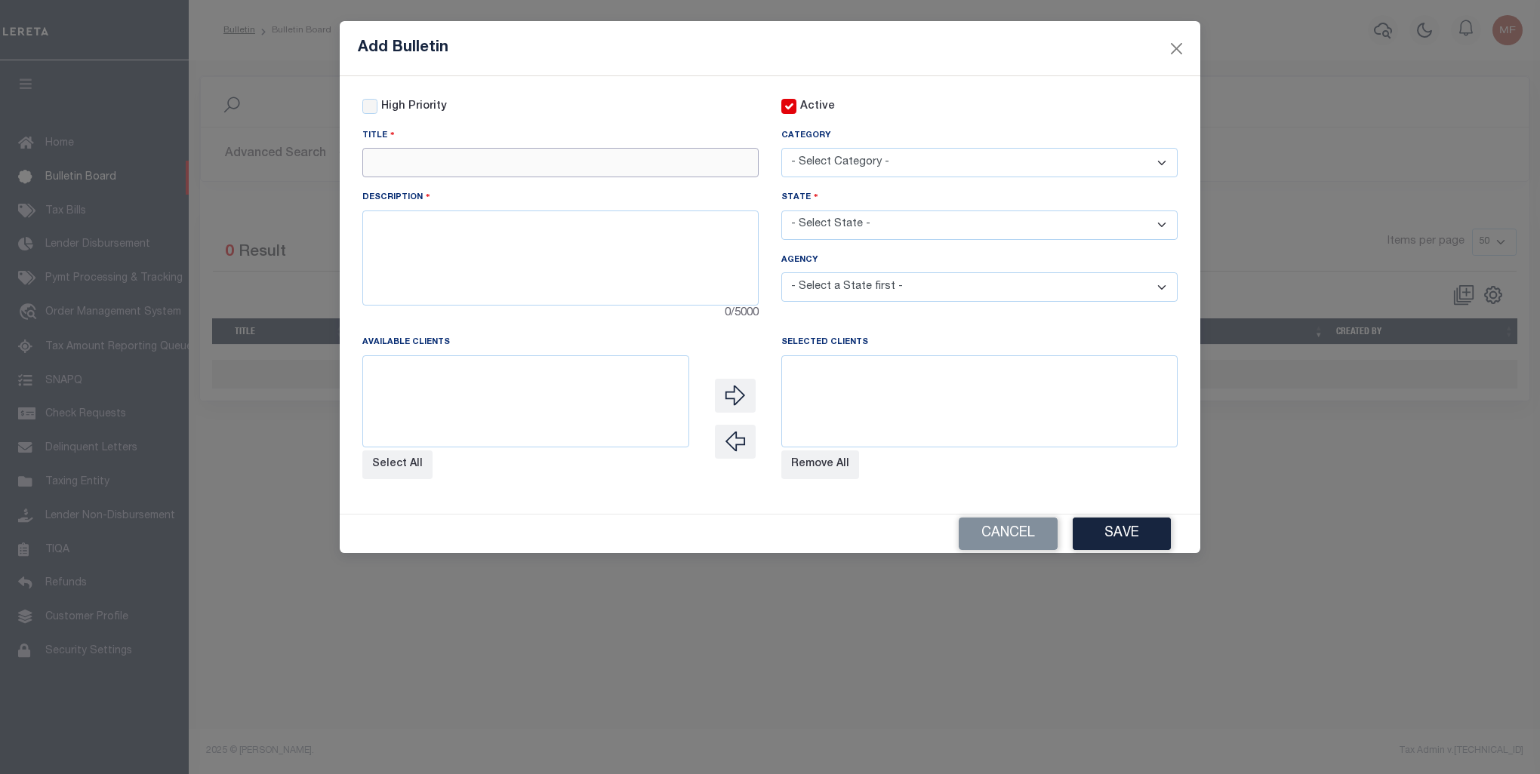
click at [479, 171] on input "text" at bounding box center [560, 162] width 396 height 29
paste input "422290000 TYLER CO/MH ELD CHANGE"
click at [425, 159] on input "422290000 TYLER CO/MH ELD CHANGE" at bounding box center [560, 162] width 396 height 29
type input "422298801 TYLER CO/MH ELD CHANGE"
click at [474, 234] on textarea at bounding box center [560, 258] width 396 height 95
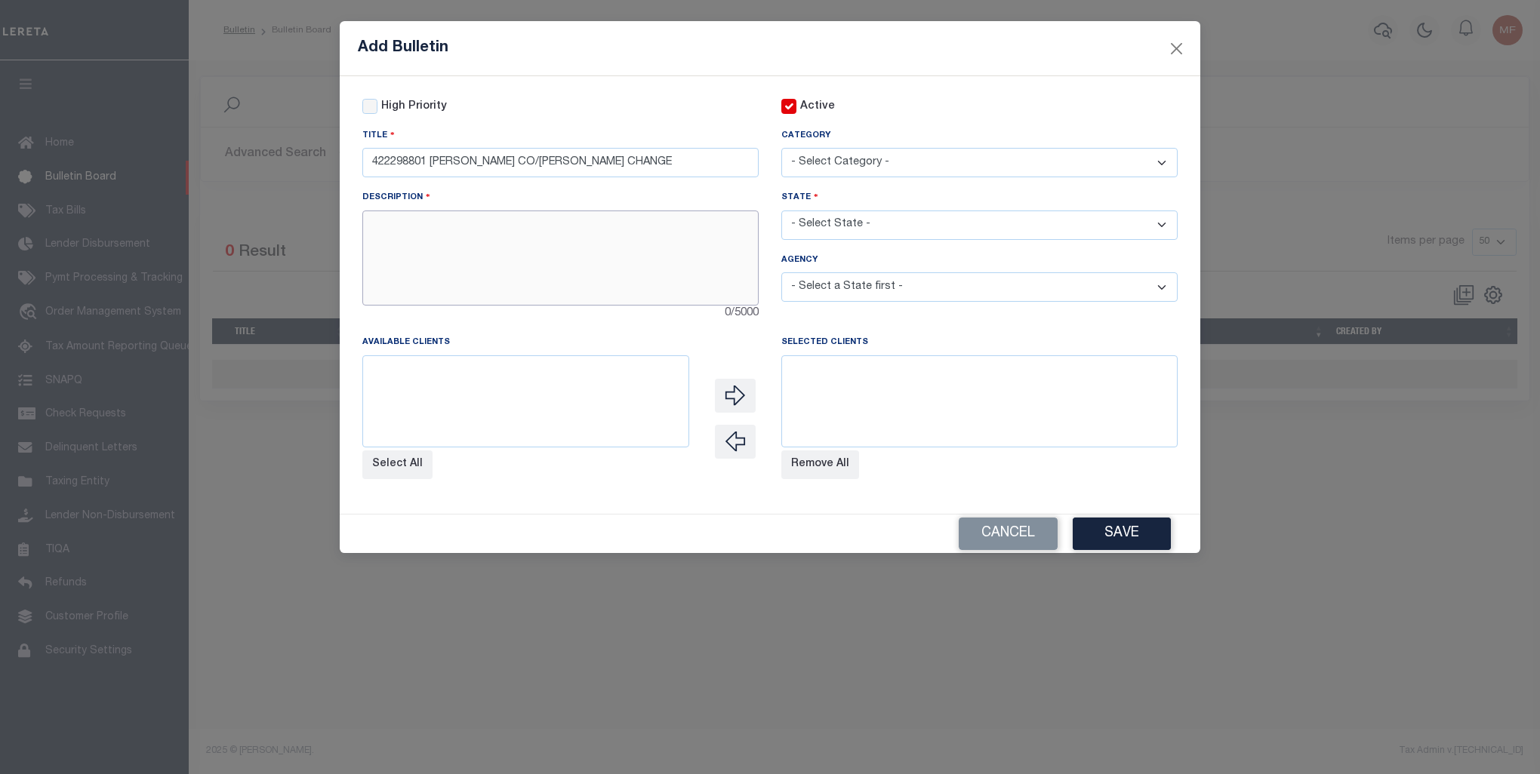
paste textarea "422290000 TYLER COUNTY AND 422298801 TYLER COUNTY MOBIL HOMES ELD 10/3 1 HAS BE…"
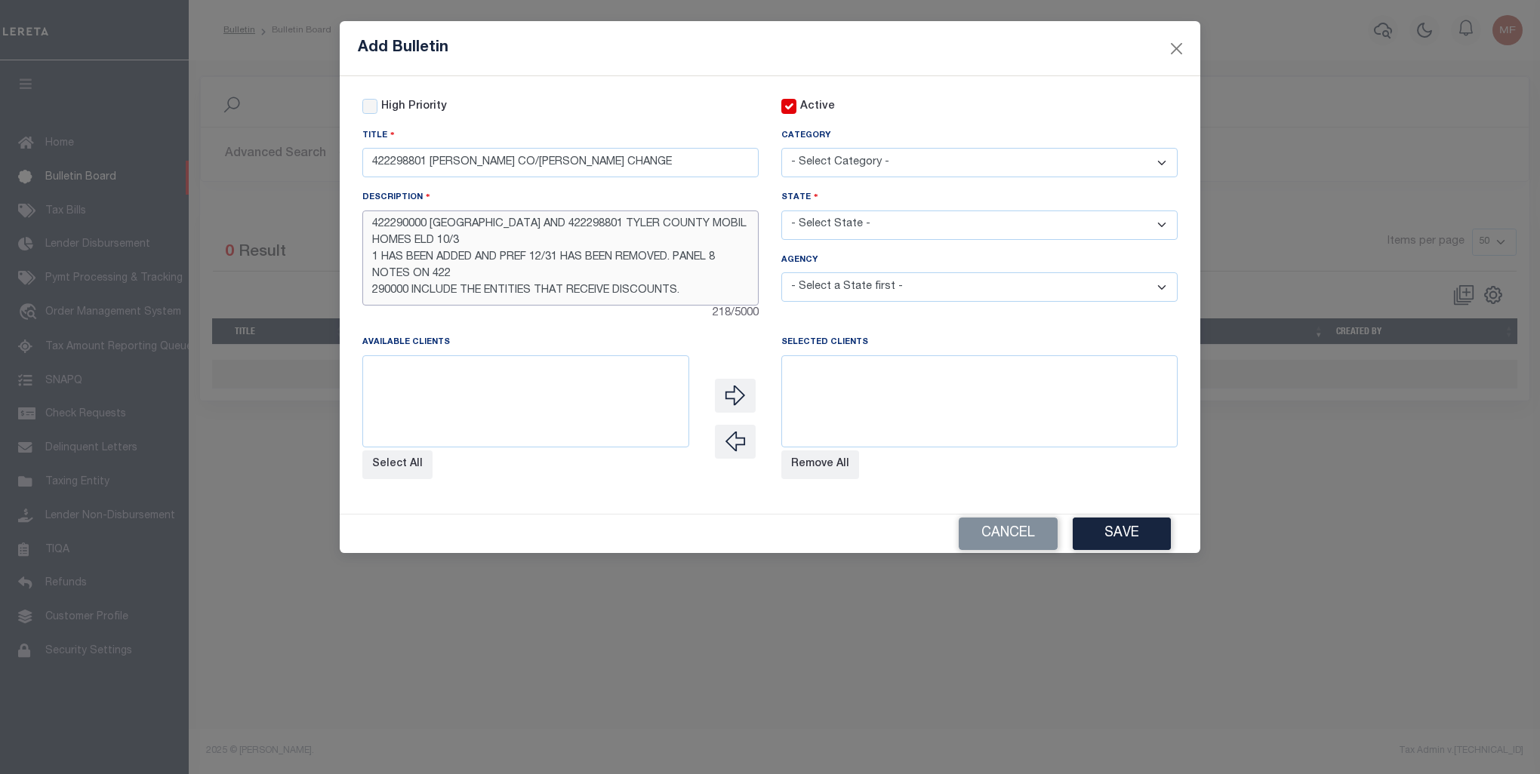
click at [427, 228] on textarea "422290000 TYLER COUNTY AND 422298801 TYLER COUNTY MOBIL HOMES ELD 10/3 1 HAS BE…" at bounding box center [560, 258] width 396 height 95
type textarea "422298801 TYLER COUNTY AND 422298801 TYLER COUNTY MOBIL HOMES ELD 10/3 1 HAS BE…"
drag, startPoint x: 842, startPoint y: 156, endPoint x: 850, endPoint y: 134, distance: 23.2
click at [842, 156] on select "- Select Category - AGENCY CONSOLIDATIONS/SPLITS/INACTIVE DELINQUENCY REPORTING…" at bounding box center [979, 162] width 396 height 29
select select "20"
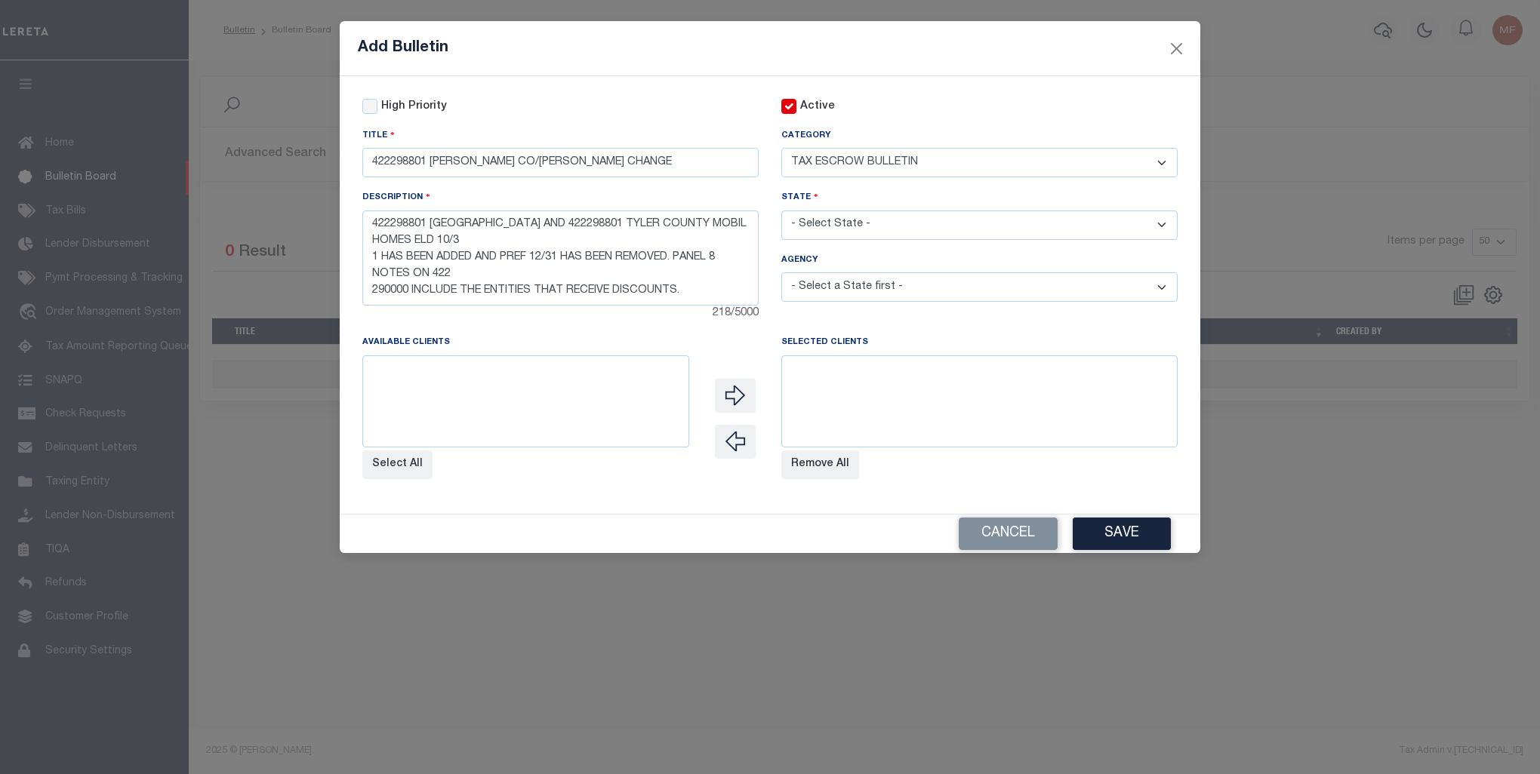
click at [781, 149] on select "- Select Category - AGENCY CONSOLIDATIONS/SPLITS/INACTIVE DELINQUENCY REPORTING…" at bounding box center [979, 162] width 396 height 29
click at [850, 225] on select "- Select State - AK AL AR AZ CA CO CT DC DE FL GA GU HI IA ID IL IN KS KY LA MA…" at bounding box center [979, 225] width 396 height 29
select select "[GEOGRAPHIC_DATA]"
click at [781, 212] on select "- Select State - AK AL AR AZ CA CO CT DC DE FL GA GU HI IA ID IL IN KS KY LA MA…" at bounding box center [979, 225] width 396 height 29
select select
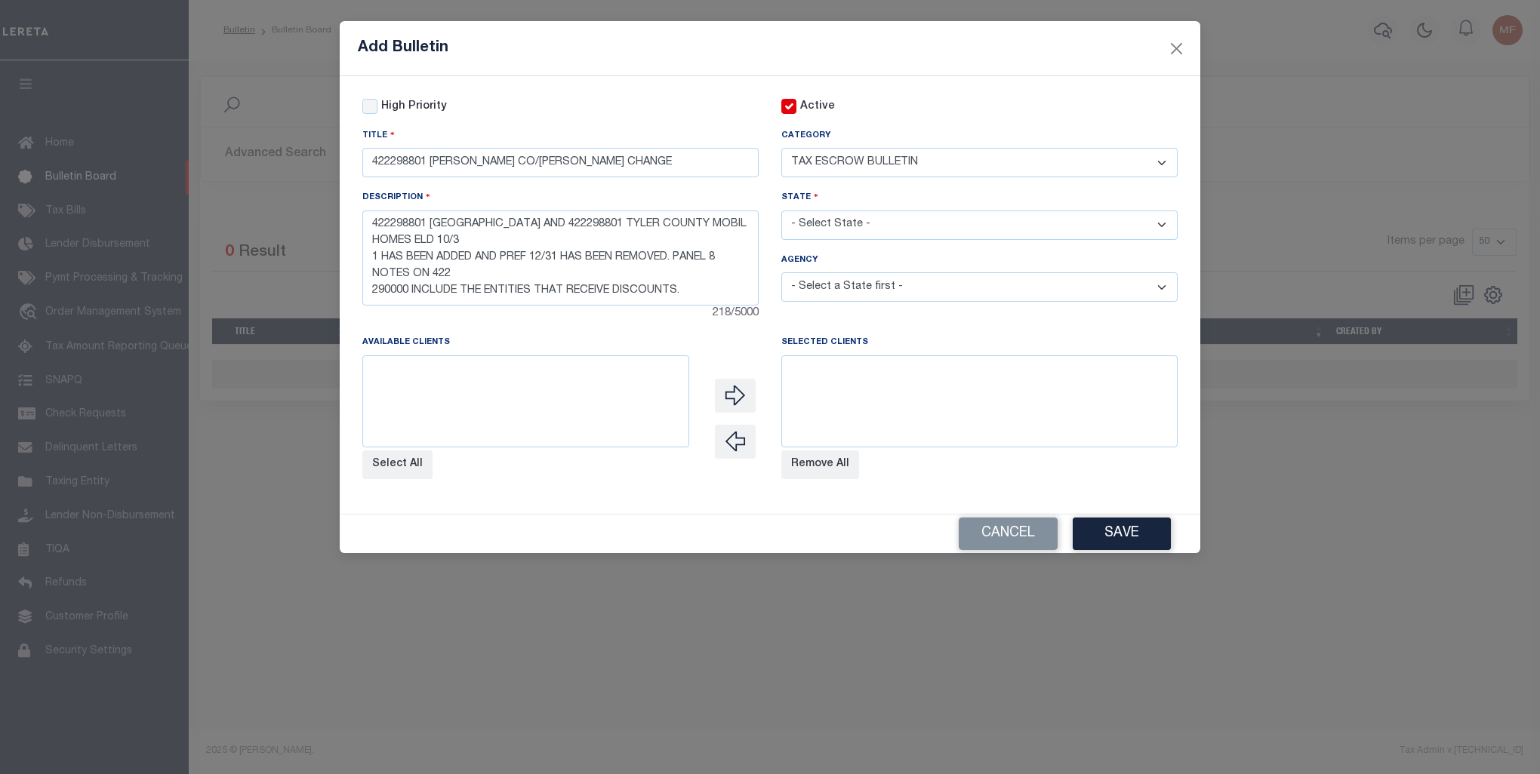
select select
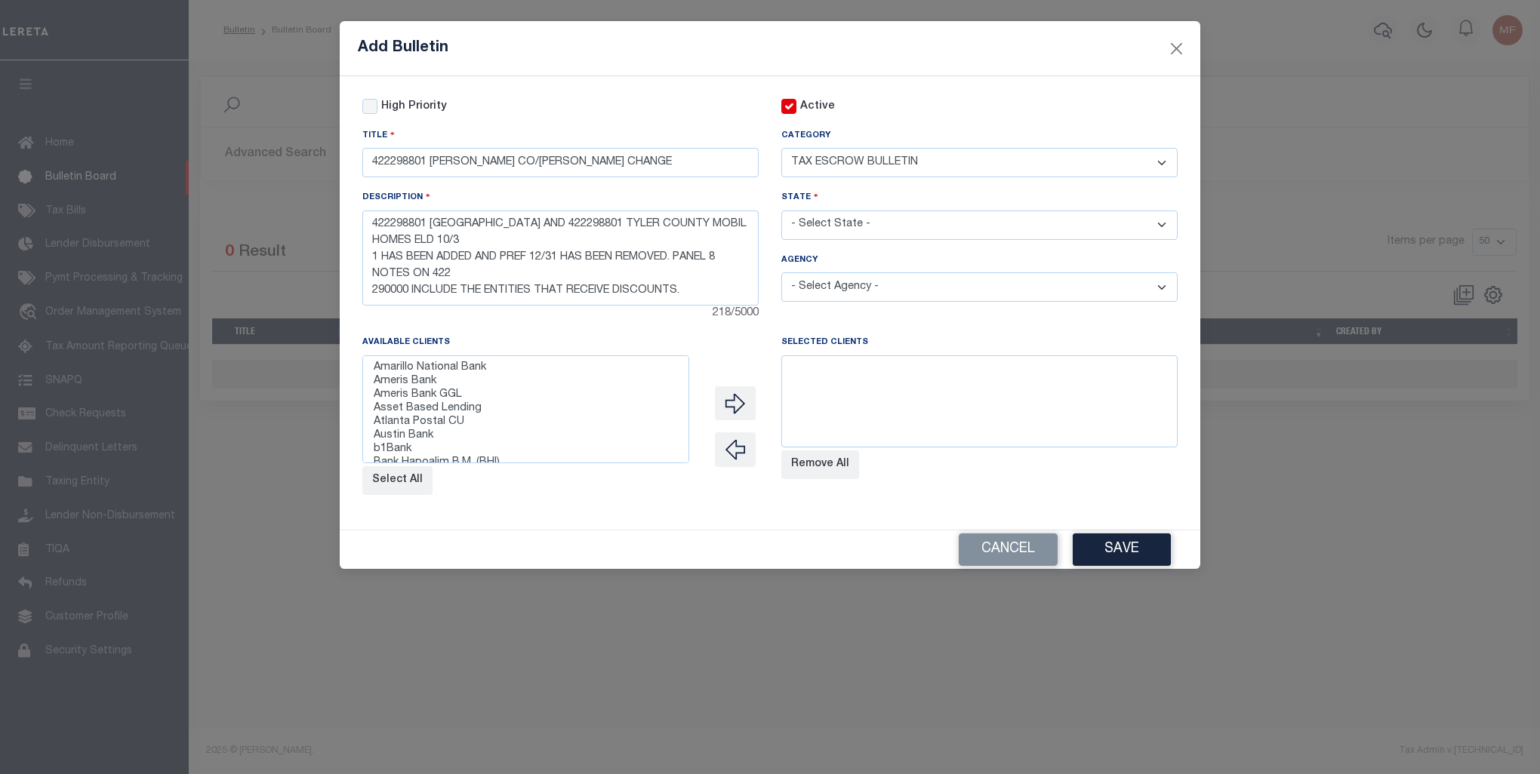
click at [873, 288] on select "- Select Agency - ADAMS GARDEN IRR DIST #19 ADDICKS UD AIRPORT ROAD MUD ALAMO C…" at bounding box center [979, 286] width 396 height 29
select select "7803025360"
click at [781, 275] on select "- Select Agency - ADAMS GARDEN IRR DIST #19 ADDICKS UD AIRPORT ROAD MUD ALAMO C…" at bounding box center [979, 286] width 396 height 29
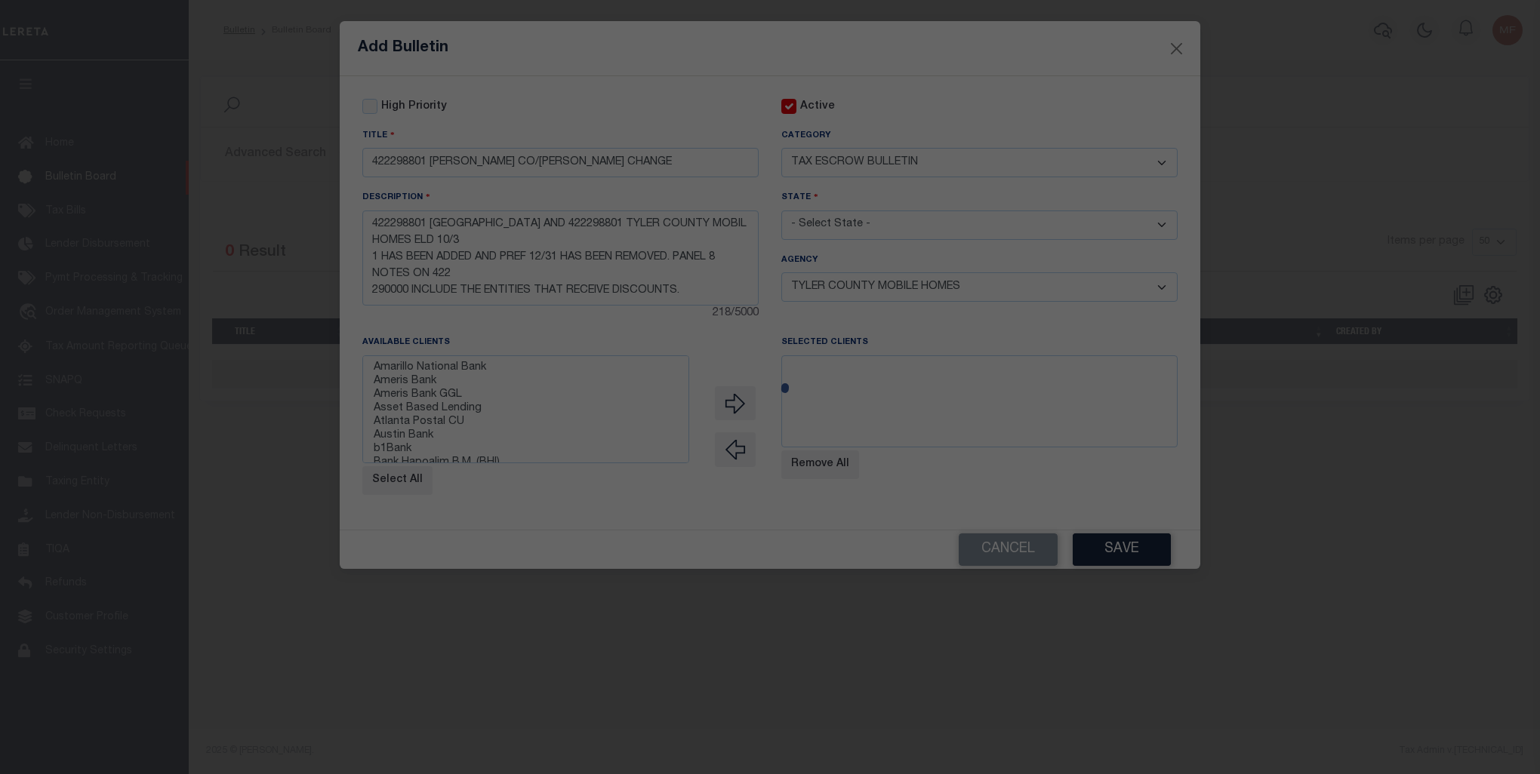
select select
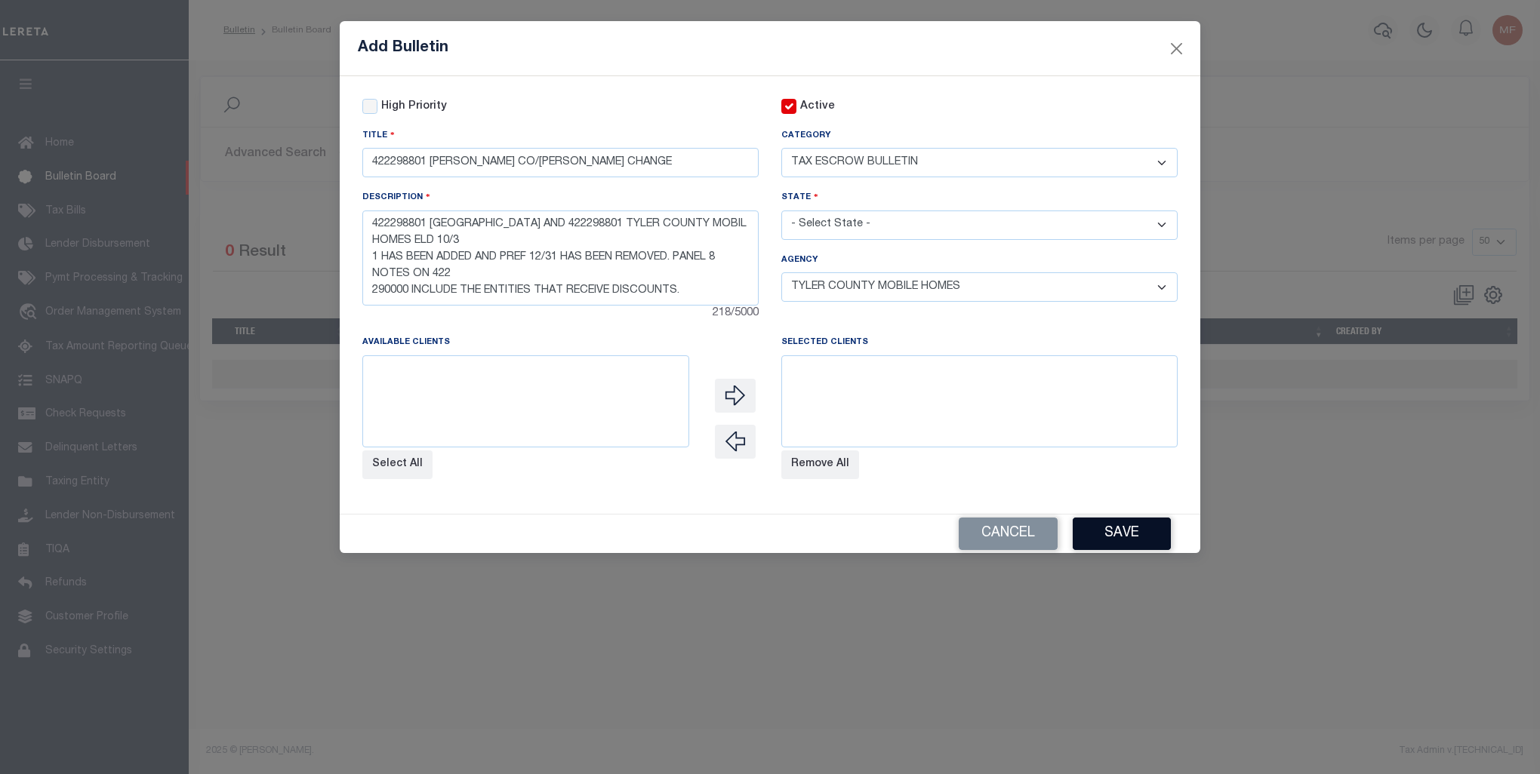
click at [1153, 550] on button "Save" at bounding box center [1122, 534] width 98 height 32
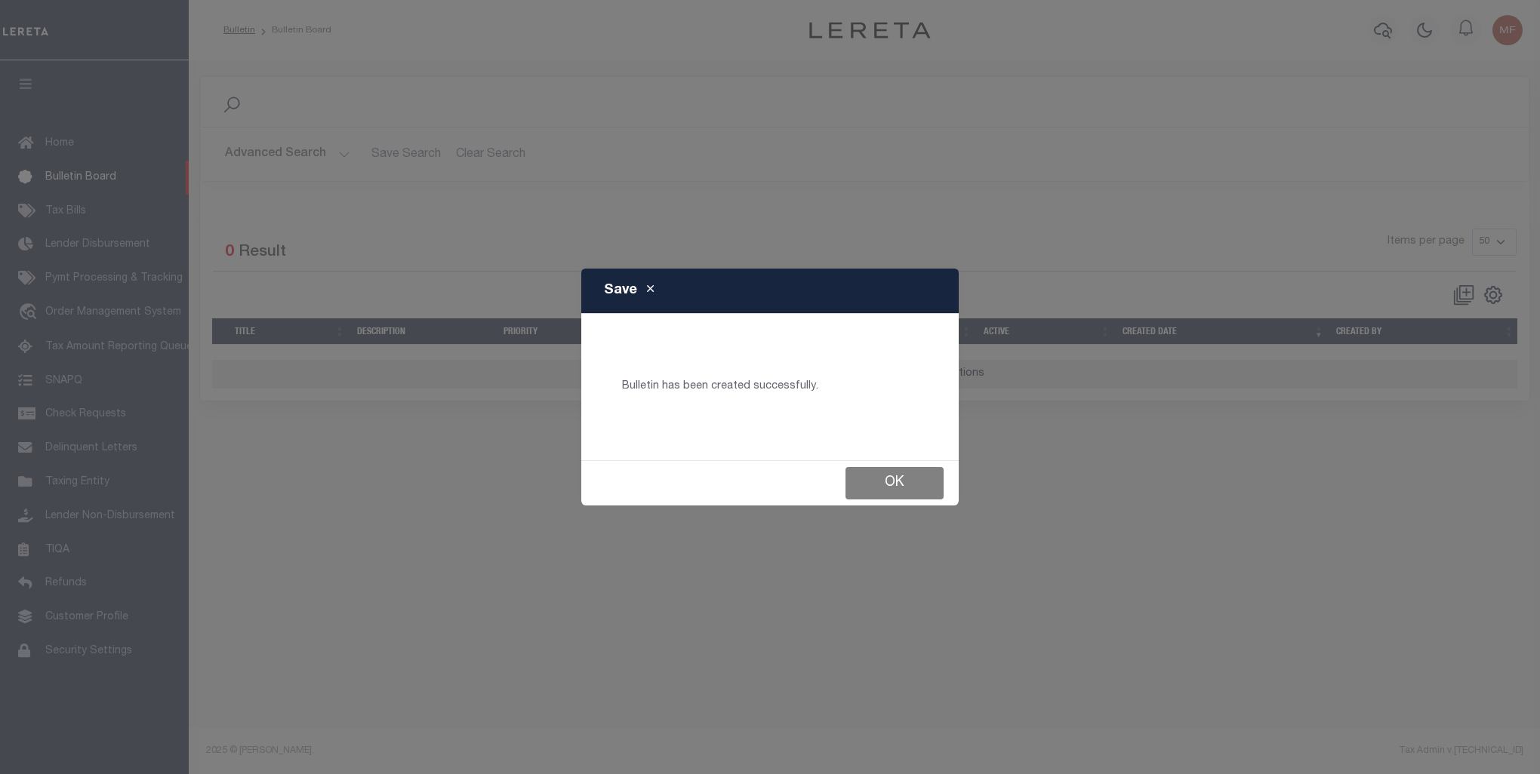
click at [891, 475] on button "Ok" at bounding box center [894, 483] width 98 height 32
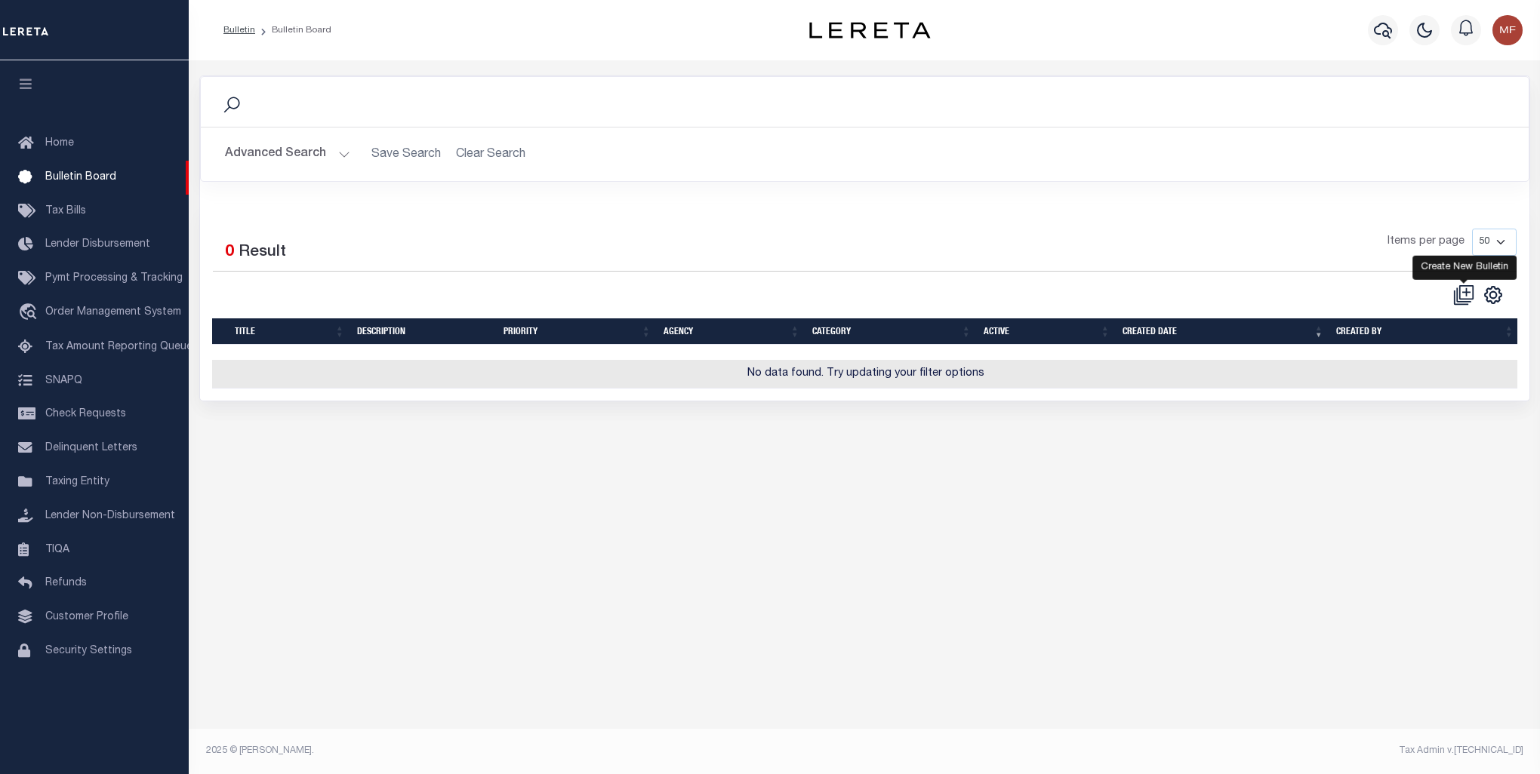
click at [1468, 294] on icon at bounding box center [1463, 295] width 21 height 21
checkbox input "false"
checkbox input "true"
select select
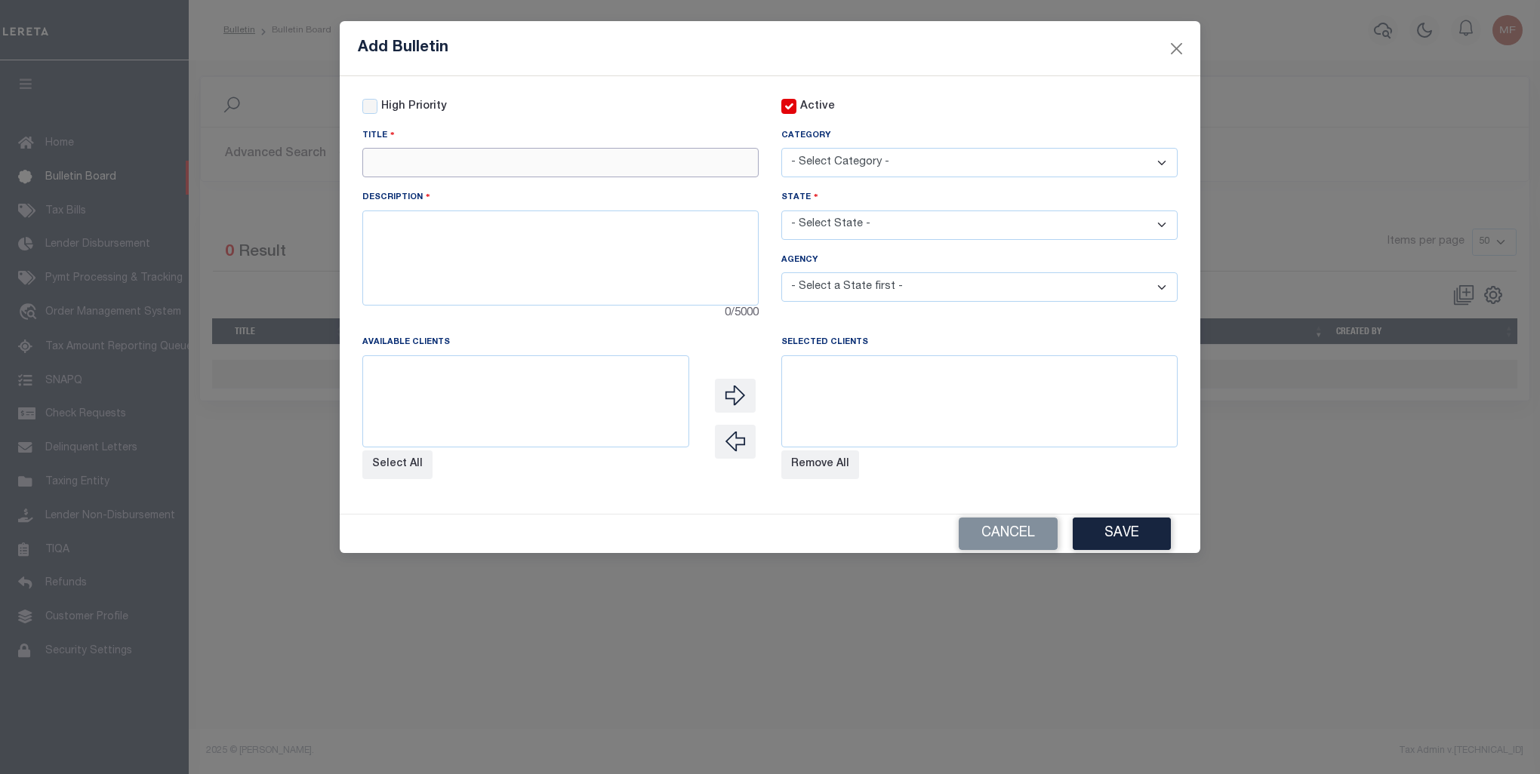
click at [429, 165] on input "text" at bounding box center [560, 162] width 396 height 29
paste input "270021023 CITY OF MESQUITE CANYON"
type input "270021023 CITY OF MESQUITE CANYON"
click at [531, 301] on textarea at bounding box center [560, 258] width 396 height 95
paste textarea "270021023 CITY OF MESQUITE CANYON CREST #7901 CONFIRMED FINAL PAYMENT WAS 6/202…"
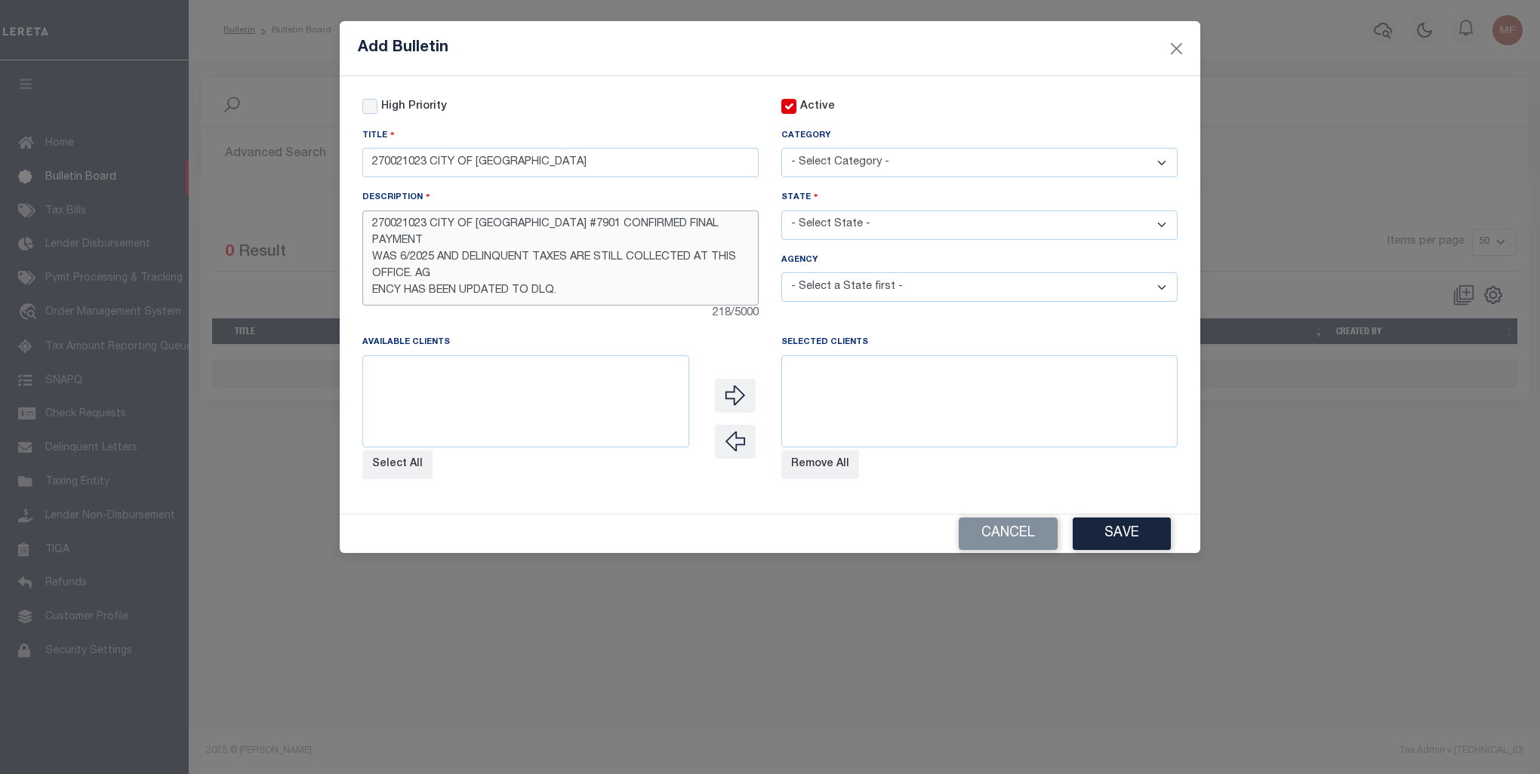
click at [500, 246] on textarea "270021023 CITY OF MESQUITE CANYON CREST #7901 CONFIRMED FINAL PAYMENT WAS 6/202…" at bounding box center [560, 258] width 396 height 95
click at [545, 257] on textarea "270021023 CITY OF MESQUITE CANYON CREST #7901 CONFIRMED FINAL PAYMENT WAS 6/202…" at bounding box center [560, 258] width 396 height 95
type textarea "270021023 CITY OF MESQUITE CANYON CREST #7901 CONFIRMED FINAL PAYMENT WAS 6/202…"
click at [826, 165] on select "- Select Category - AGENCY CONSOLIDATIONS/SPLITS/INACTIVE DELINQUENCY REPORTING…" at bounding box center [979, 162] width 396 height 29
select select "20"
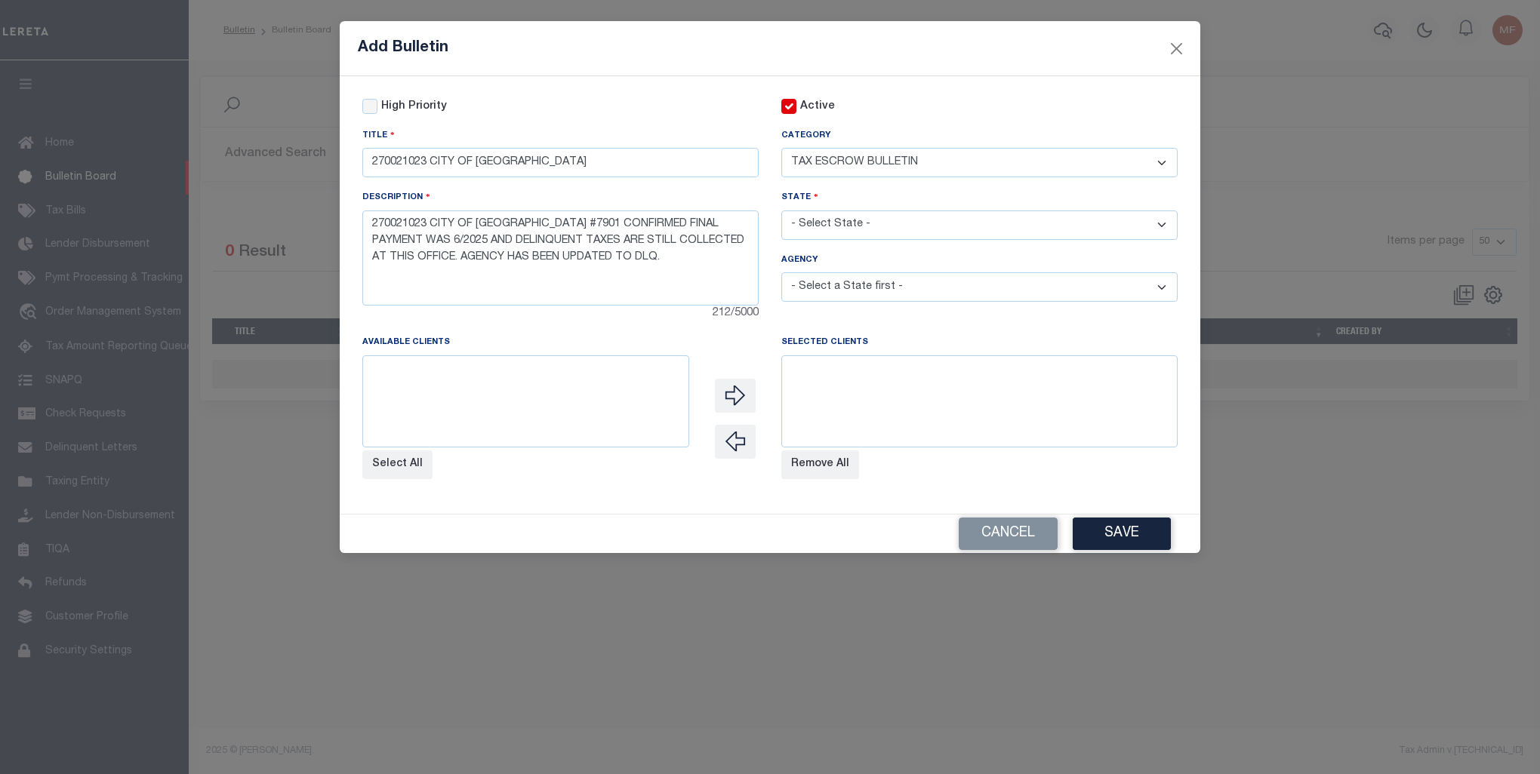
click at [781, 149] on select "- Select Category - AGENCY CONSOLIDATIONS/SPLITS/INACTIVE DELINQUENCY REPORTING…" at bounding box center [979, 162] width 396 height 29
click at [847, 234] on select "- Select State - AK AL AR AZ CA CO CT DC DE FL GA GU HI IA ID IL IN KS KY LA MA…" at bounding box center [979, 225] width 396 height 29
select select "NV"
click at [781, 212] on select "- Select State - AK AL AR AZ CA CO CT DC DE FL GA GU HI IA ID IL IN KS KY LA MA…" at bounding box center [979, 225] width 396 height 29
select select
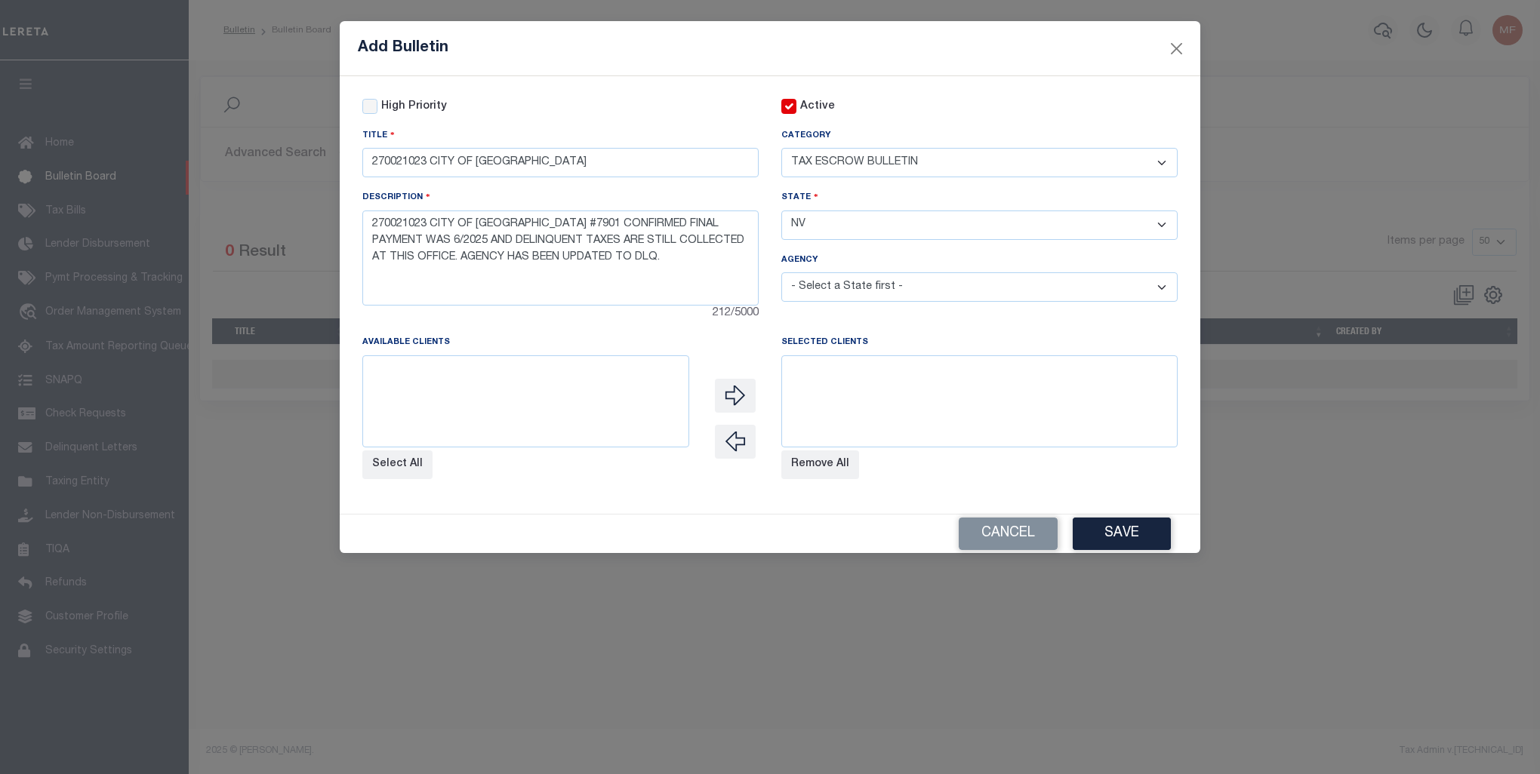
select select
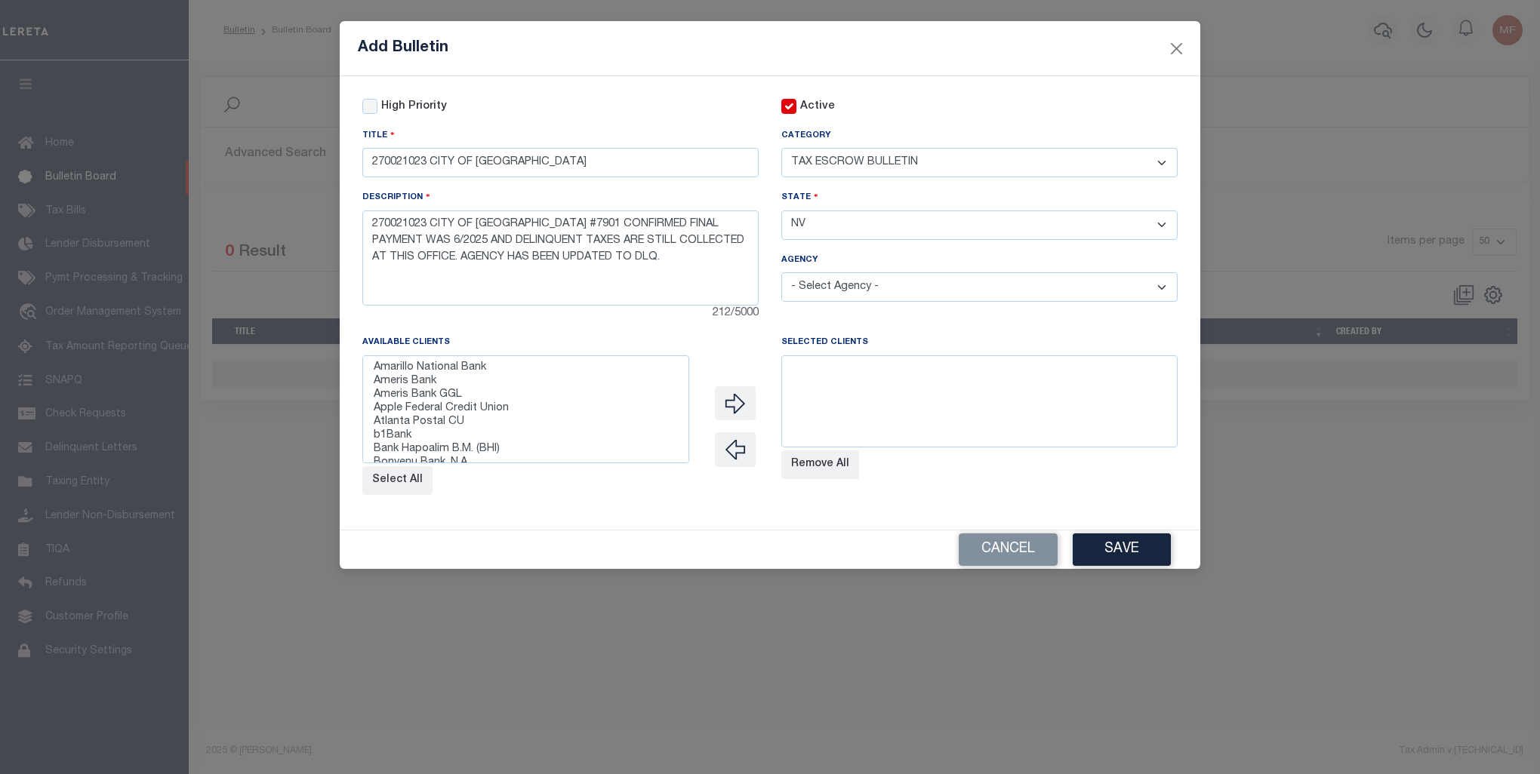
click at [854, 294] on select "- Select Agency - ATASCOCITA FOREST CIA ATASCOCITA SOUTH CIA CARSON CITY COUNTY…" at bounding box center [979, 286] width 396 height 29
select select "7803022466"
click at [781, 275] on select "- Select Agency - ATASCOCITA FOREST CIA ATASCOCITA SOUTH CIA CARSON CITY COUNTY…" at bounding box center [979, 286] width 396 height 29
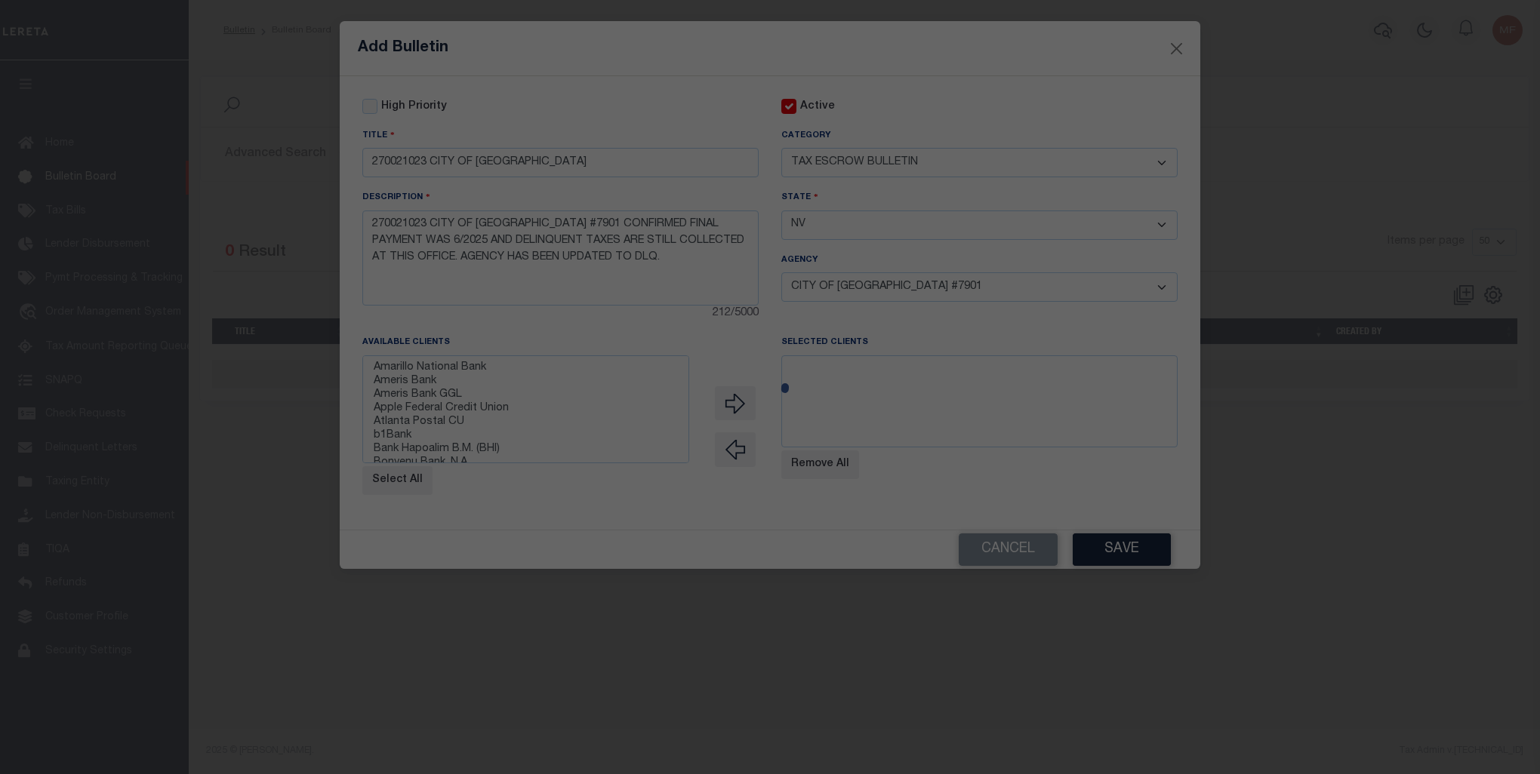
select select
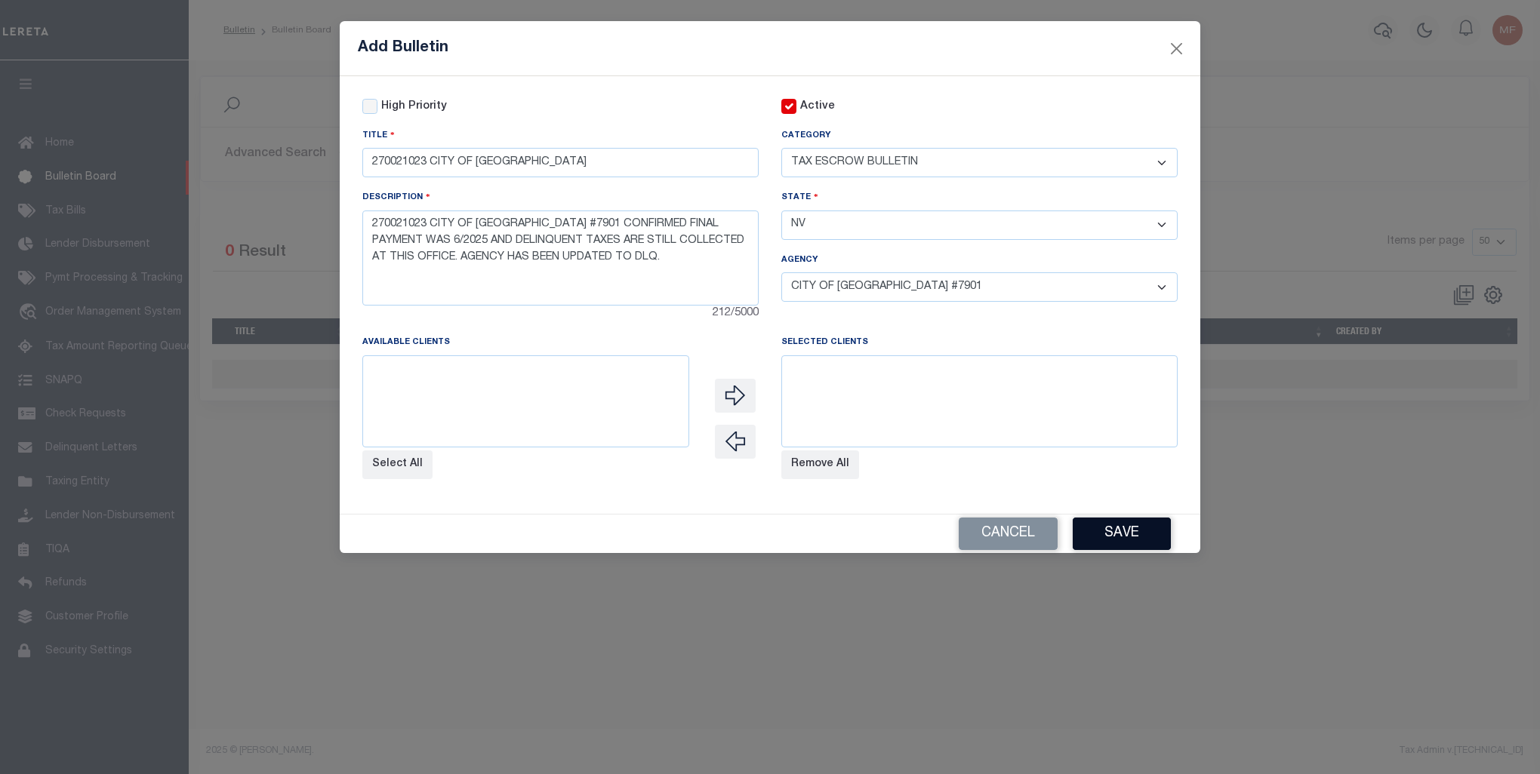
click at [1147, 541] on button "Save" at bounding box center [1122, 534] width 98 height 32
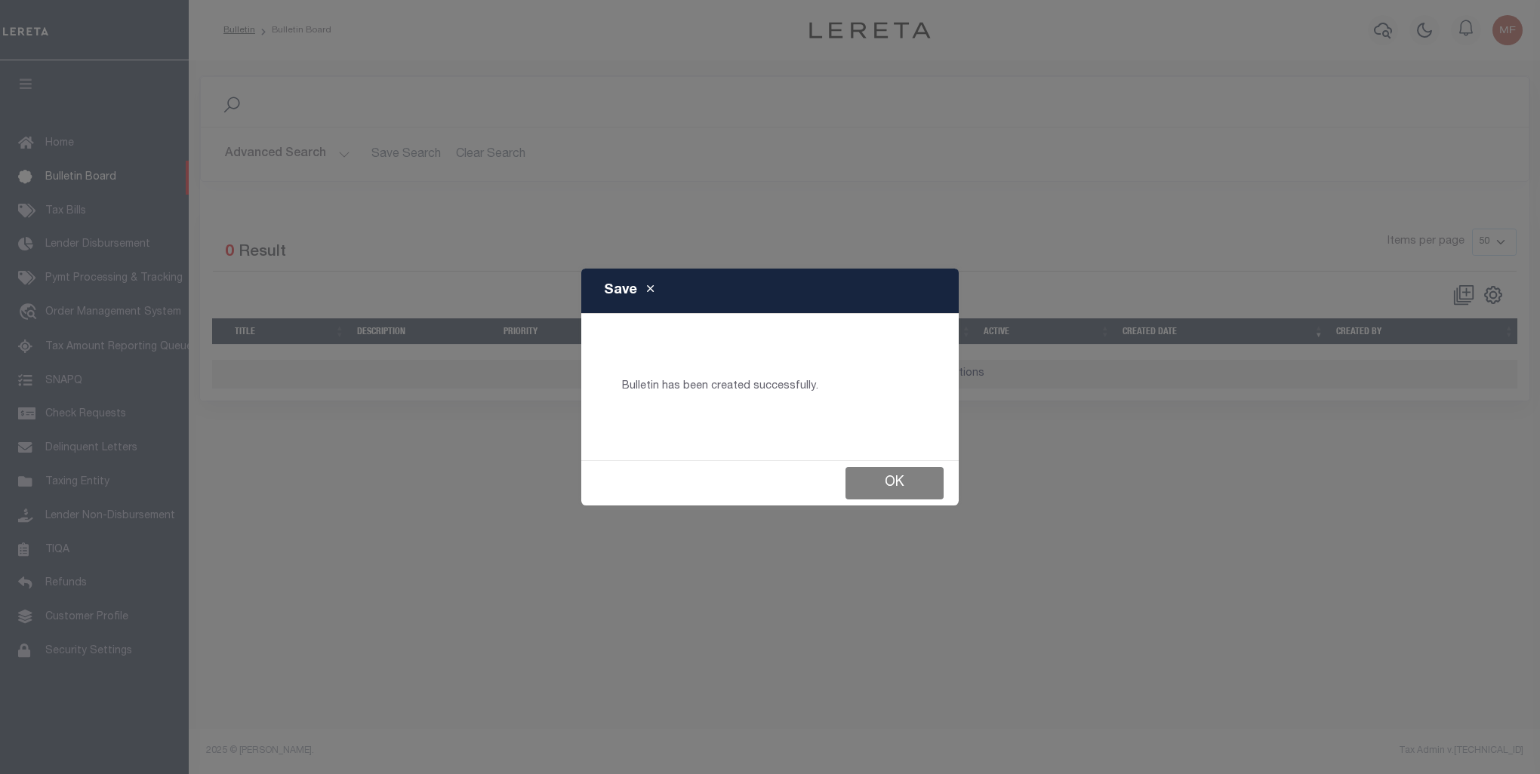
click at [903, 482] on button "Ok" at bounding box center [894, 483] width 98 height 32
